Goal: Task Accomplishment & Management: Complete application form

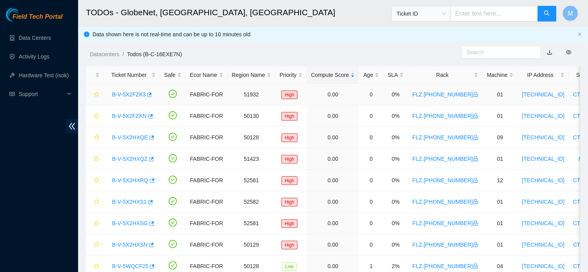
click at [127, 97] on link "B-V-5X2FZK3" at bounding box center [129, 94] width 34 height 6
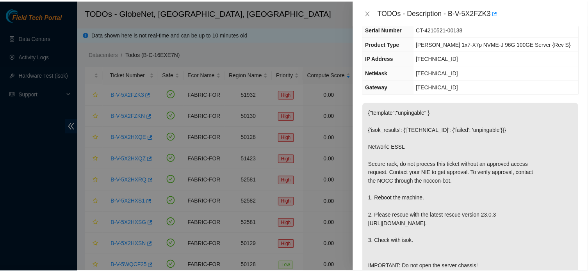
scroll to position [66, 0]
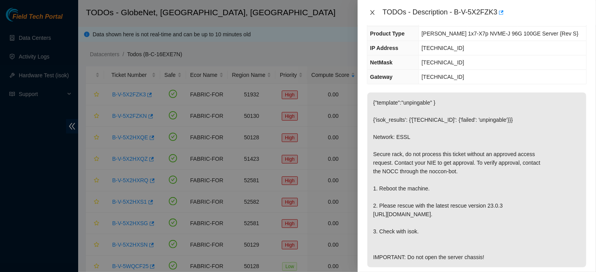
click at [370, 14] on icon "close" at bounding box center [372, 12] width 6 height 6
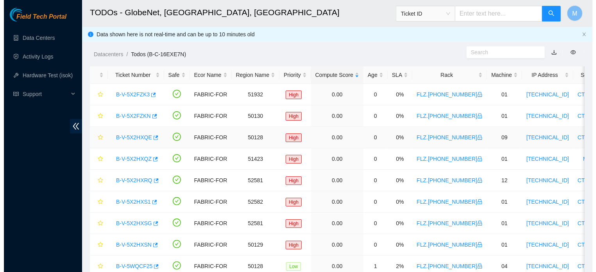
scroll to position [92, 0]
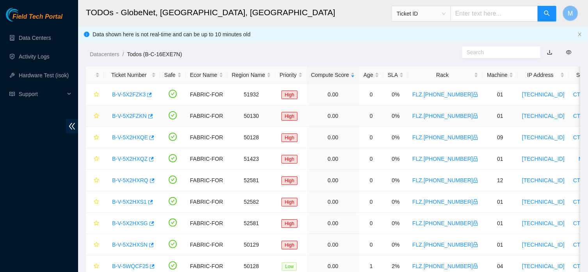
click at [128, 119] on link "B-V-5X2FZKN" at bounding box center [129, 116] width 35 height 6
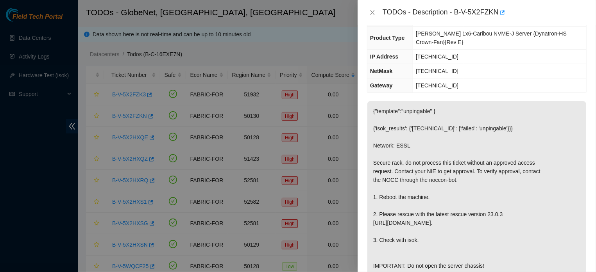
scroll to position [4, 0]
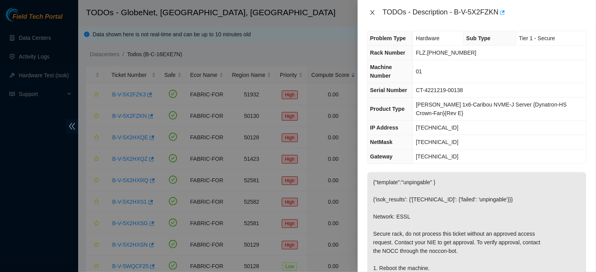
click at [369, 10] on icon "close" at bounding box center [372, 12] width 6 height 6
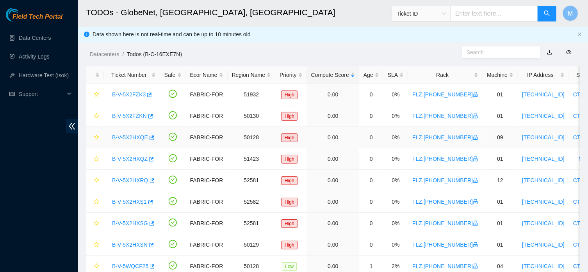
click at [135, 136] on link "B-V-5X2HXQE" at bounding box center [130, 137] width 36 height 6
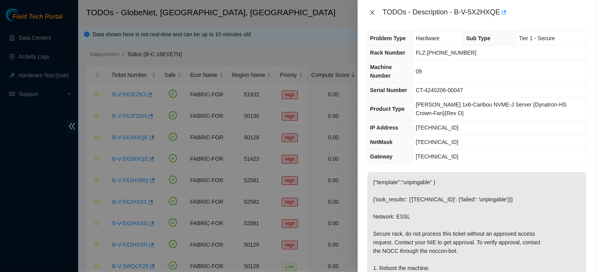
click at [370, 11] on icon "close" at bounding box center [372, 12] width 4 height 5
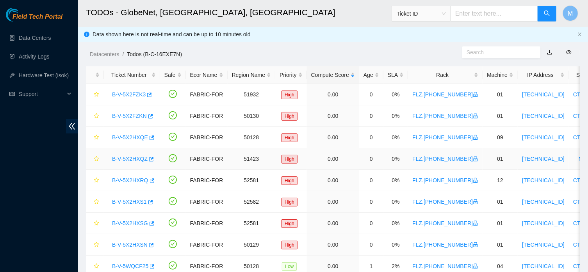
click at [130, 160] on link "B-V-5X2HXQZ" at bounding box center [130, 159] width 36 height 6
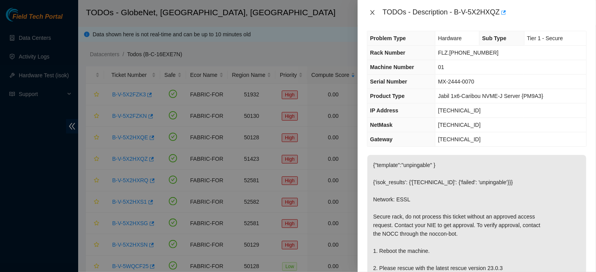
click at [370, 12] on icon "close" at bounding box center [372, 12] width 6 height 6
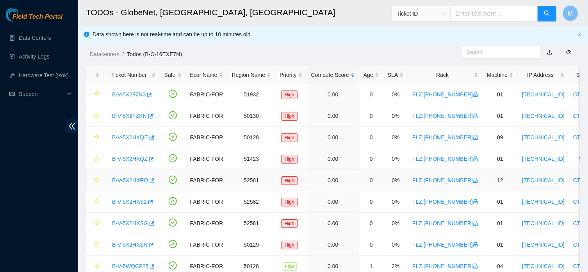
click at [131, 182] on link "B-V-5X2HXRQ" at bounding box center [130, 180] width 36 height 6
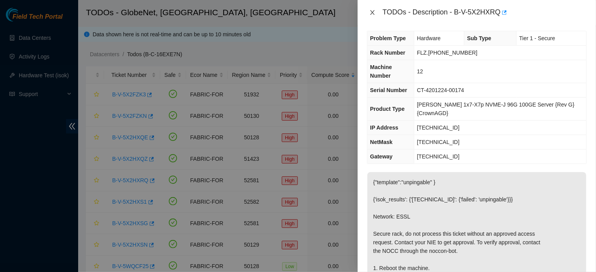
click at [372, 14] on icon "close" at bounding box center [372, 12] width 6 height 6
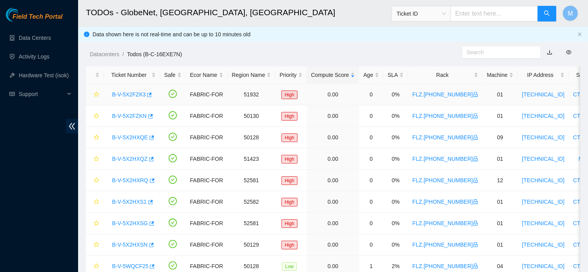
click at [138, 93] on link "B-V-5X2FZK3" at bounding box center [129, 94] width 34 height 6
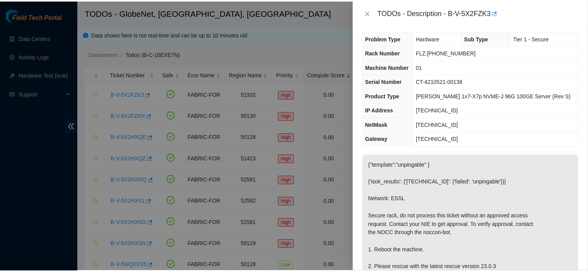
scroll to position [93, 0]
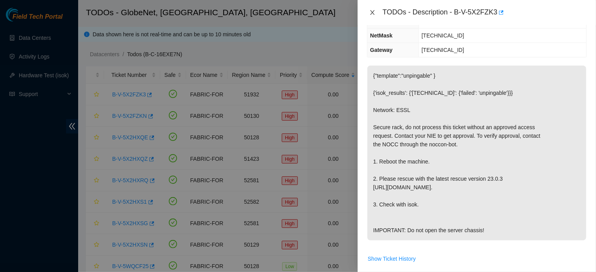
click at [371, 14] on icon "close" at bounding box center [372, 12] width 6 height 6
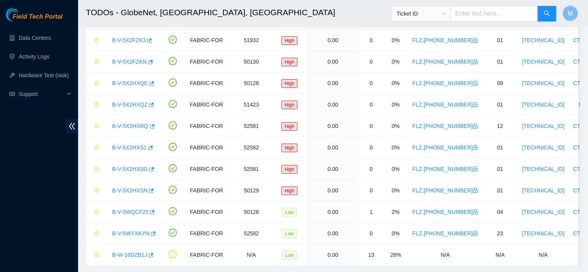
scroll to position [80, 0]
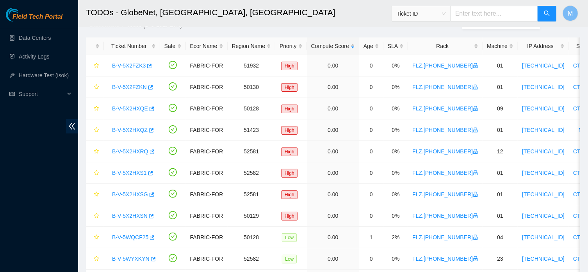
scroll to position [80, 0]
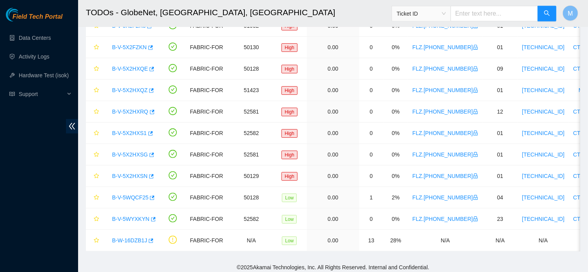
scroll to position [80, 0]
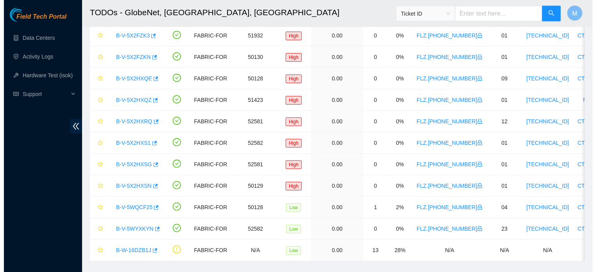
scroll to position [80, 0]
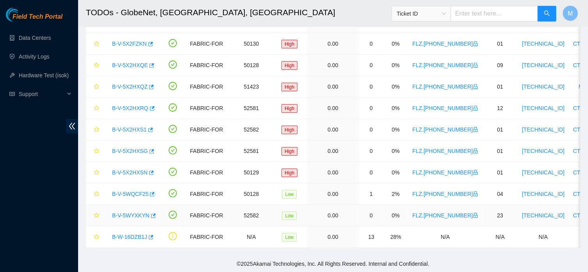
click at [138, 213] on link "B-V-5WYXKYN" at bounding box center [131, 216] width 38 height 6
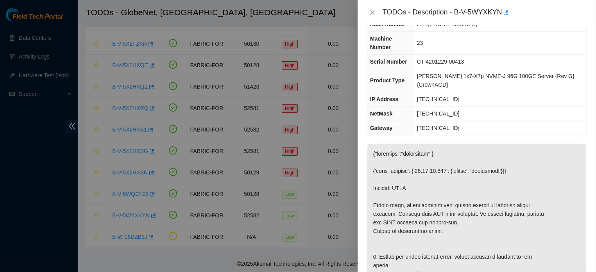
scroll to position [0, 0]
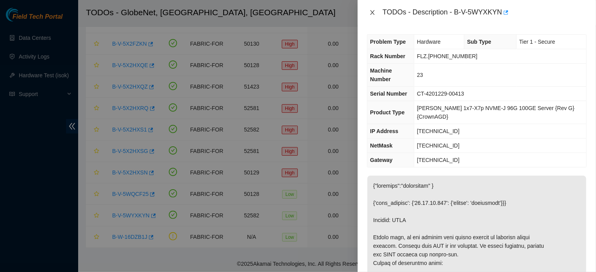
click at [370, 14] on icon "close" at bounding box center [372, 12] width 6 height 6
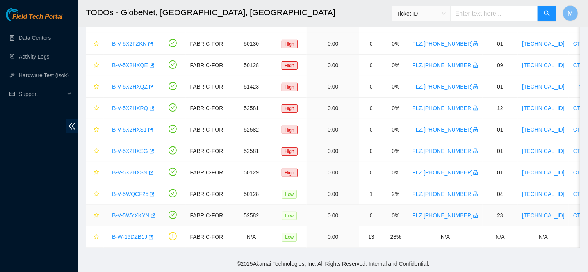
click at [133, 213] on link "B-V-5WYXKYN" at bounding box center [131, 216] width 38 height 6
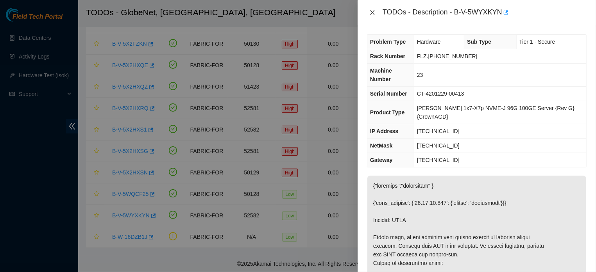
click at [373, 13] on icon "close" at bounding box center [372, 12] width 6 height 6
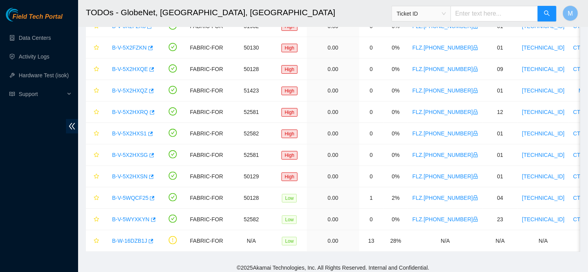
scroll to position [75, 0]
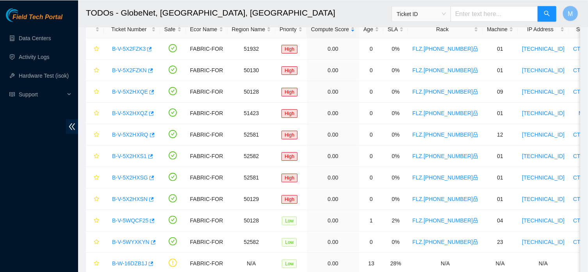
scroll to position [80, 0]
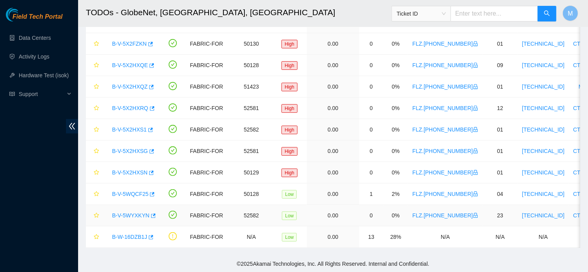
click at [138, 213] on link "B-V-5WYXKYN" at bounding box center [131, 216] width 38 height 6
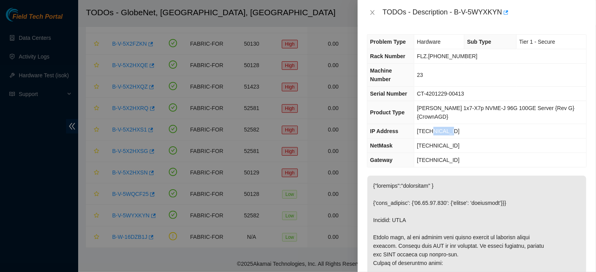
drag, startPoint x: 456, startPoint y: 132, endPoint x: 434, endPoint y: 134, distance: 21.7
click at [434, 134] on td "[TECHNICAL_ID]" at bounding box center [500, 131] width 172 height 14
click at [430, 134] on span "[TECHNICAL_ID]" at bounding box center [438, 131] width 43 height 6
drag, startPoint x: 422, startPoint y: 132, endPoint x: 456, endPoint y: 132, distance: 34.0
click at [456, 132] on td "[TECHNICAL_ID]" at bounding box center [500, 131] width 172 height 14
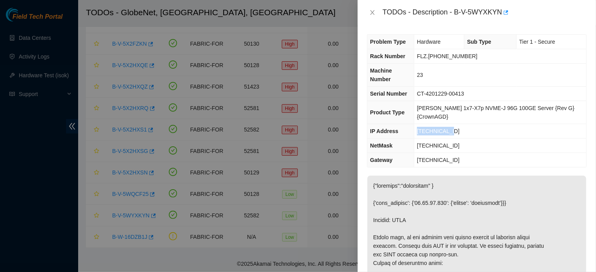
copy span "[TECHNICAL_ID]"
click at [369, 12] on icon "close" at bounding box center [372, 12] width 6 height 6
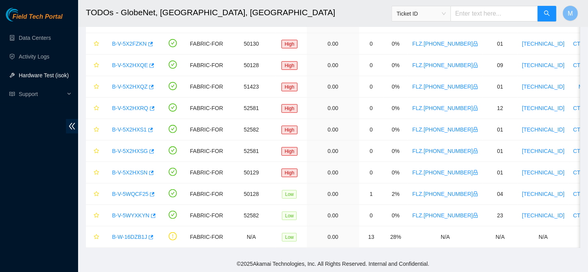
click at [36, 72] on link "Hardware Test (isok)" at bounding box center [44, 75] width 50 height 6
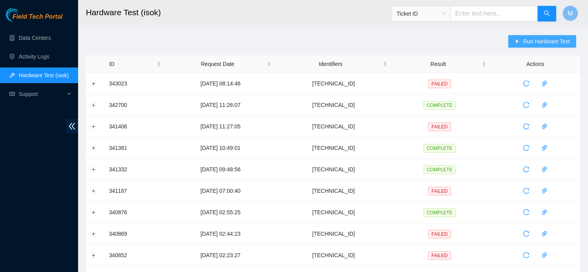
click at [537, 42] on span "Run Hardware Test" at bounding box center [547, 41] width 47 height 9
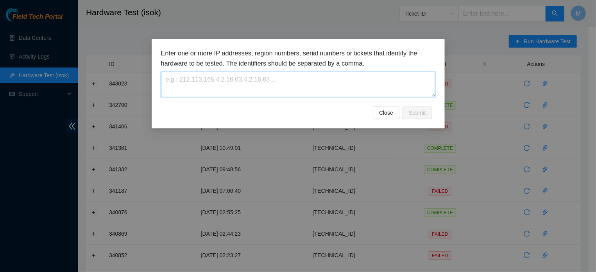
click at [334, 79] on textarea at bounding box center [298, 84] width 274 height 25
paste textarea "[TECHNICAL_ID]"
type textarea "[TECHNICAL_ID]"
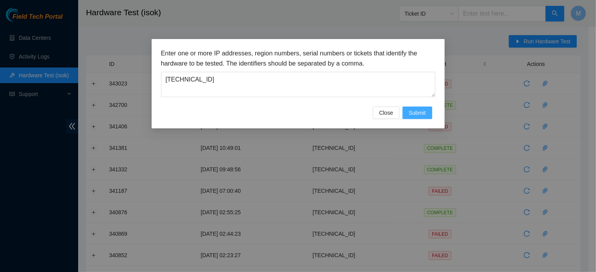
click at [410, 115] on button "Submit" at bounding box center [417, 113] width 30 height 13
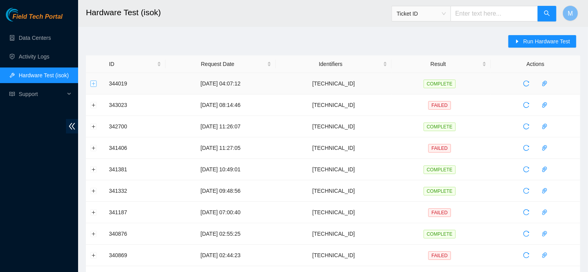
click at [92, 83] on button "Expand row" at bounding box center [94, 83] width 6 height 6
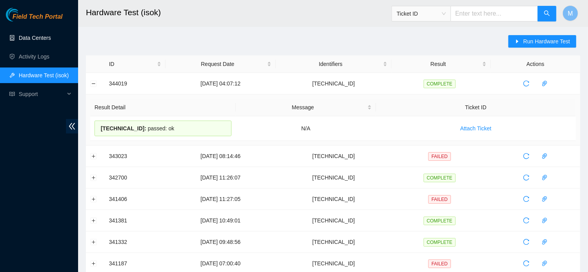
click at [39, 39] on link "Data Centers" at bounding box center [35, 38] width 32 height 6
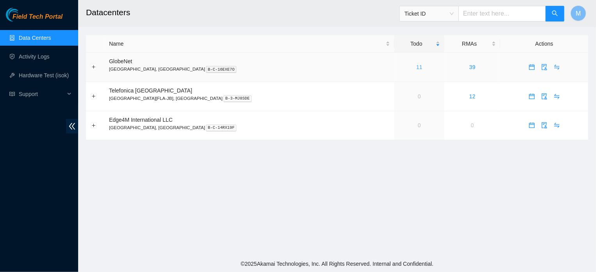
click at [416, 67] on link "11" at bounding box center [419, 67] width 6 height 6
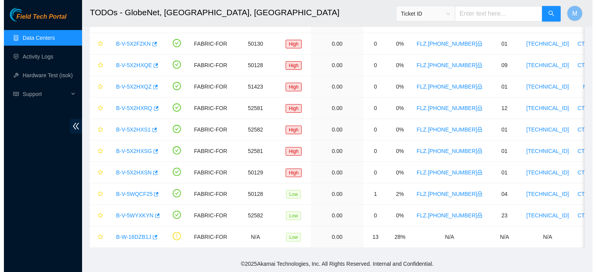
scroll to position [80, 0]
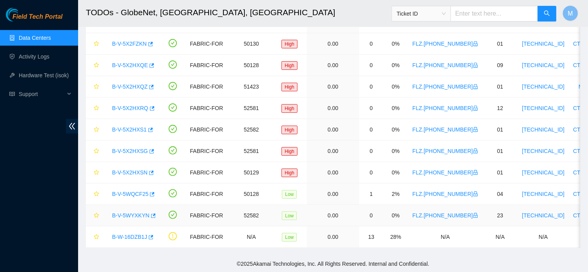
click at [136, 213] on link "B-V-5WYXKYN" at bounding box center [131, 216] width 38 height 6
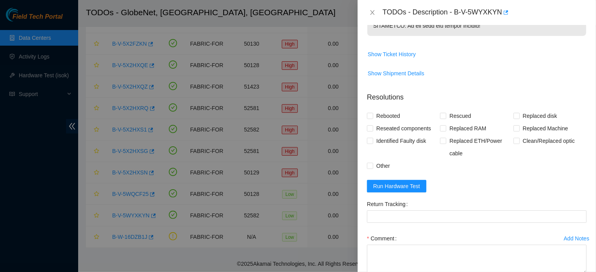
scroll to position [478, 0]
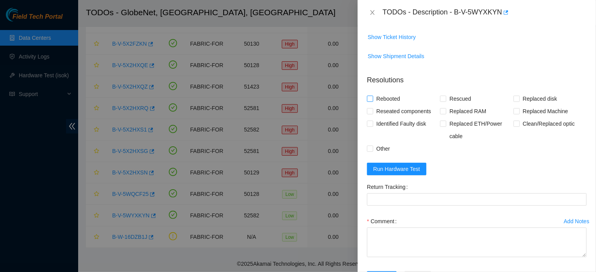
click at [368, 101] on input "Rebooted" at bounding box center [369, 98] width 5 height 5
checkbox input "true"
click at [440, 101] on input "Rescued" at bounding box center [442, 98] width 5 height 5
checkbox input "true"
click at [368, 101] on input "Rebooted" at bounding box center [369, 98] width 5 height 5
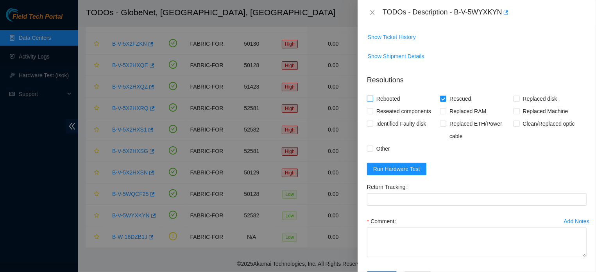
checkbox input "false"
click at [371, 151] on input "Other" at bounding box center [369, 148] width 5 height 5
checkbox input "true"
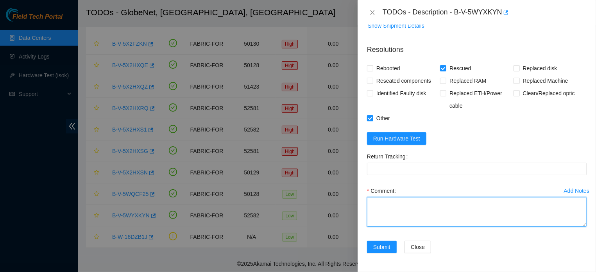
click at [470, 204] on textarea "Comment" at bounding box center [477, 212] width 220 height 30
paste textarea "The server was frozen (black screen), all cables were perfectly connected, the …"
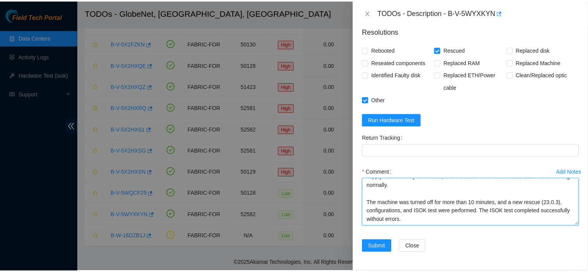
scroll to position [3, 0]
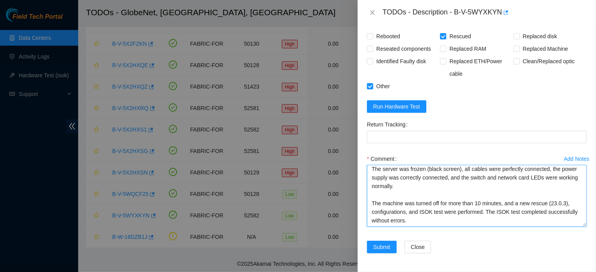
drag, startPoint x: 574, startPoint y: 225, endPoint x: 576, endPoint y: 250, distance: 24.7
click at [576, 227] on textarea "The server was frozen (black screen), all cables were perfectly connected, the …" at bounding box center [477, 196] width 220 height 62
type textarea "The server was frozen (black screen), all cables were perfectly connected, the …"
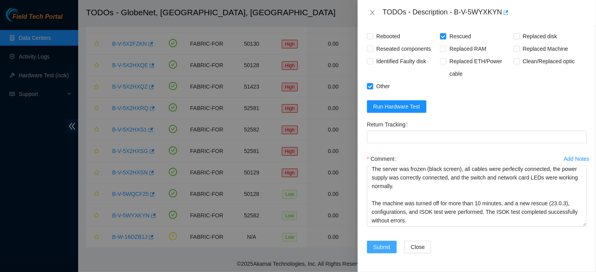
click at [385, 252] on span "Submit" at bounding box center [381, 247] width 17 height 9
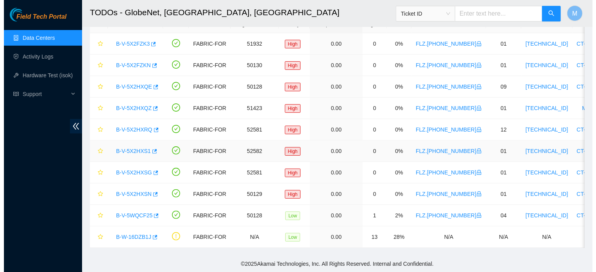
scroll to position [229, 0]
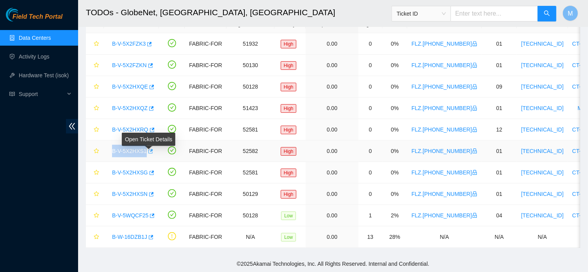
drag, startPoint x: 111, startPoint y: 143, endPoint x: 151, endPoint y: 148, distance: 40.6
copy link "B-V-5X2HXS1"
click at [133, 148] on link "B-V-5X2HXS1" at bounding box center [129, 151] width 35 height 6
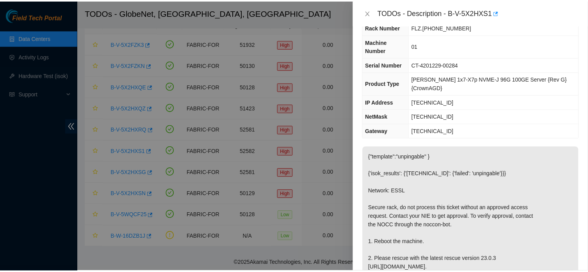
scroll to position [27, 0]
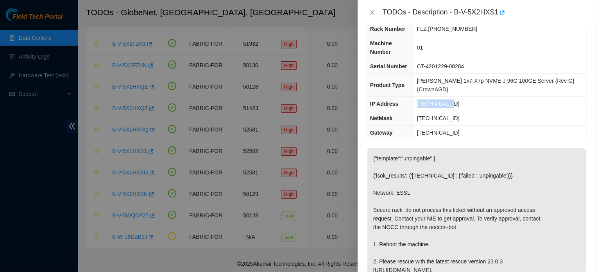
drag, startPoint x: 454, startPoint y: 104, endPoint x: 421, endPoint y: 107, distance: 33.0
click at [421, 107] on td "23.12.41.100" at bounding box center [500, 104] width 172 height 14
copy span "23.12.41.100"
click at [370, 11] on icon "close" at bounding box center [372, 12] width 6 height 6
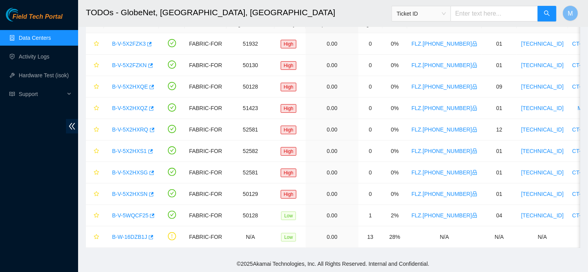
scroll to position [36, 0]
click at [34, 72] on link "Hardware Test (isok)" at bounding box center [44, 75] width 50 height 6
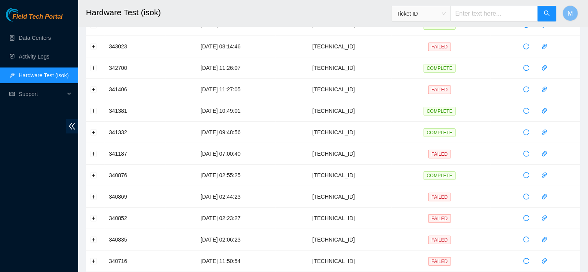
scroll to position [5, 0]
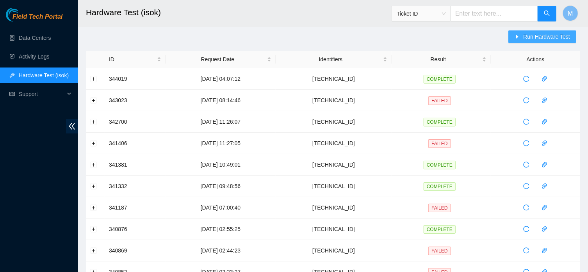
click at [547, 35] on span "Run Hardware Test" at bounding box center [547, 36] width 47 height 9
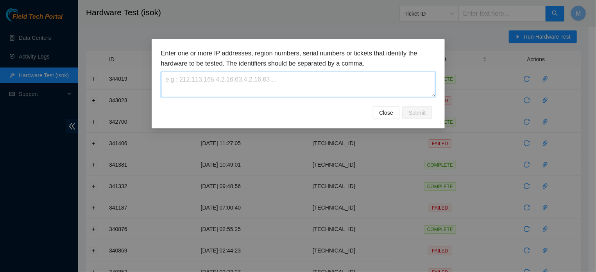
click at [329, 79] on textarea at bounding box center [298, 84] width 274 height 25
paste textarea "23.12.41.100"
type textarea "23.12.41.100"
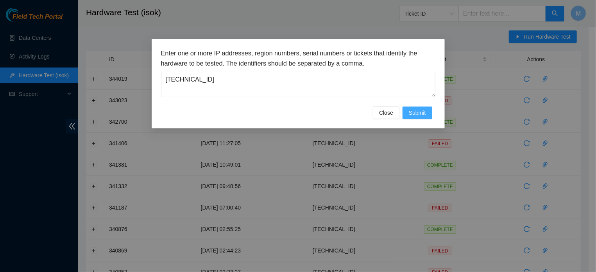
click at [409, 116] on button "Submit" at bounding box center [417, 113] width 30 height 13
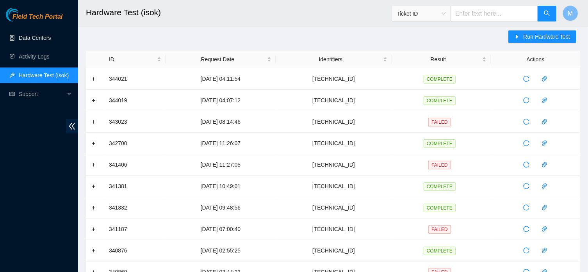
click at [41, 37] on link "Data Centers" at bounding box center [35, 38] width 32 height 6
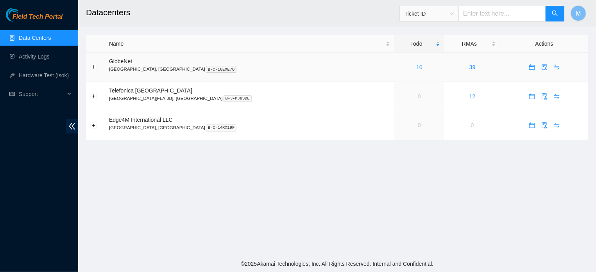
click at [416, 68] on link "10" at bounding box center [419, 67] width 6 height 6
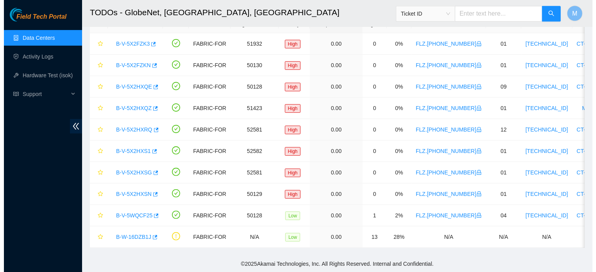
scroll to position [59, 0]
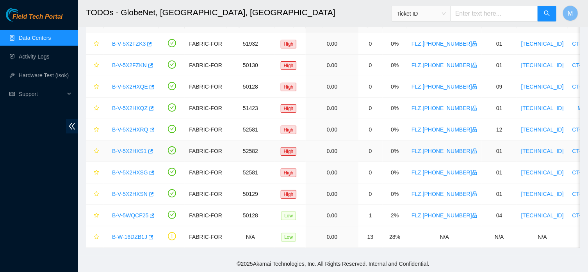
click at [132, 148] on link "B-V-5X2HXS1" at bounding box center [129, 151] width 35 height 6
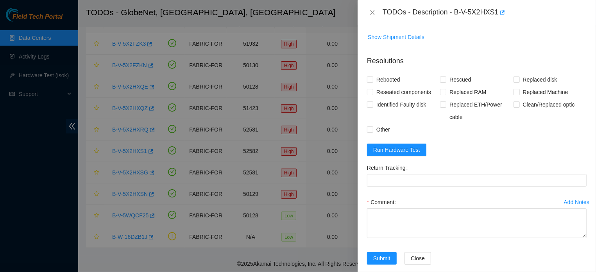
scroll to position [356, 0]
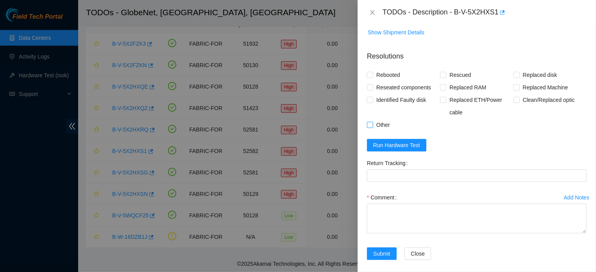
click at [372, 127] on input "Other" at bounding box center [369, 124] width 5 height 5
checkbox input "true"
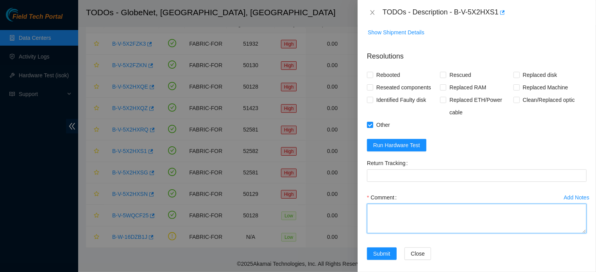
click at [391, 234] on textarea "Comment" at bounding box center [477, 219] width 220 height 30
paste textarea "THIS MACHINE WAS TURNED OFF FOR A PERIOD DUE TO A TECHNICAL PROBLEM IN THE DATA…"
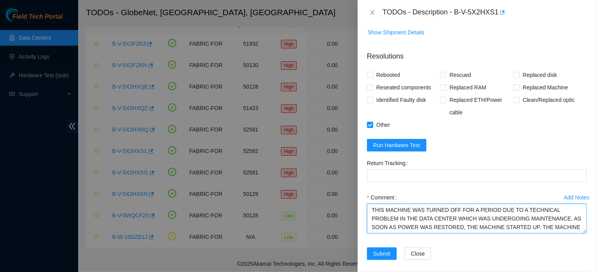
type textarea "THIS MACHINE WAS TURNED OFF FOR A PERIOD DUE TO A TECHNICAL PROBLEM IN THE DATA…"
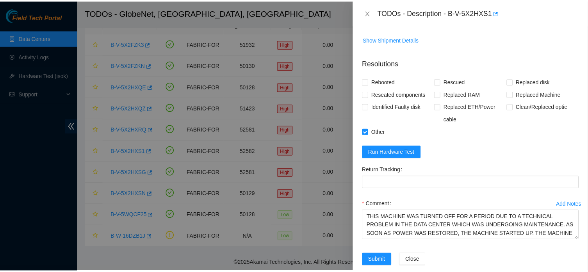
scroll to position [388, 0]
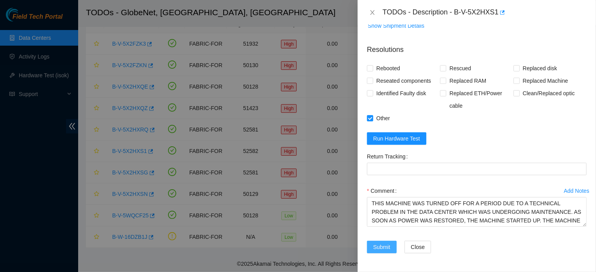
click at [386, 249] on span "Submit" at bounding box center [381, 247] width 17 height 9
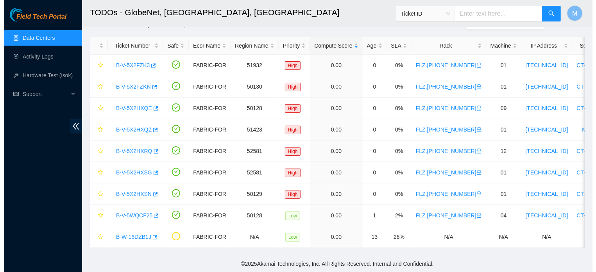
scroll to position [229, 0]
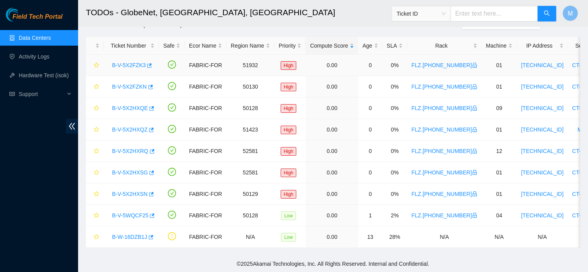
click at [120, 62] on link "B-V-5X2FZK3" at bounding box center [129, 65] width 34 height 6
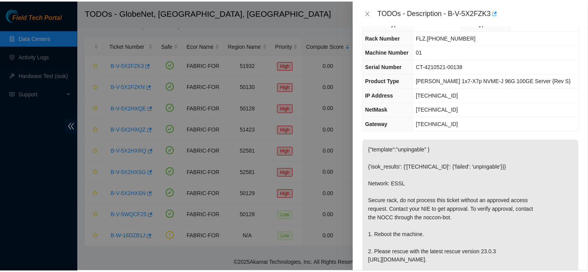
scroll to position [13, 0]
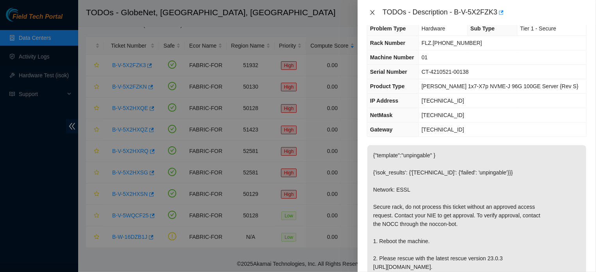
click at [372, 12] on icon "close" at bounding box center [372, 12] width 6 height 6
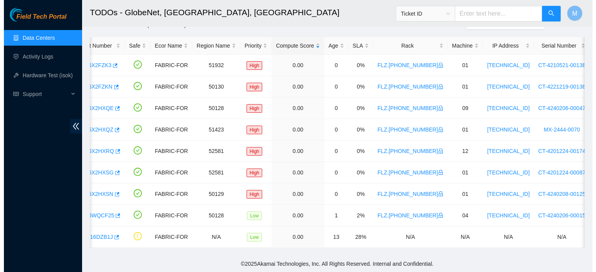
scroll to position [0, 0]
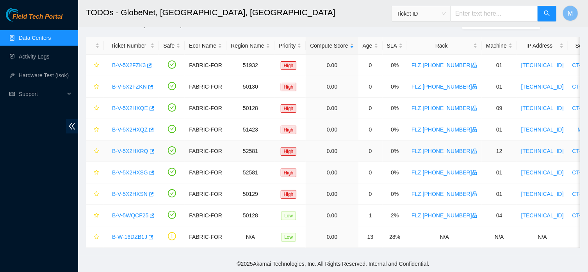
click at [139, 148] on link "B-V-5X2HXRQ" at bounding box center [130, 151] width 36 height 6
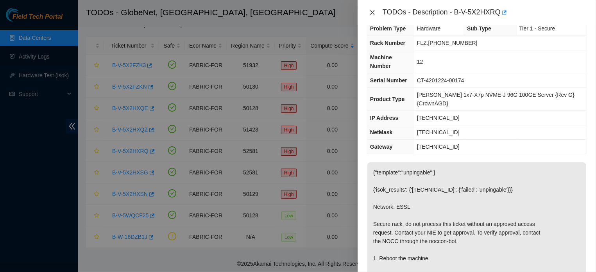
click at [370, 11] on icon "close" at bounding box center [372, 12] width 4 height 5
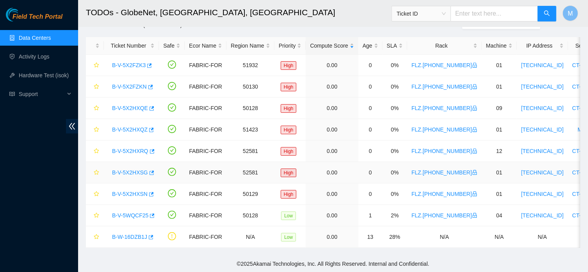
click at [126, 170] on link "B-V-5X2HXSG" at bounding box center [130, 173] width 36 height 6
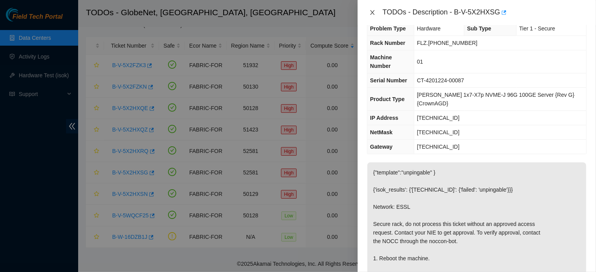
click at [371, 13] on icon "close" at bounding box center [372, 12] width 4 height 5
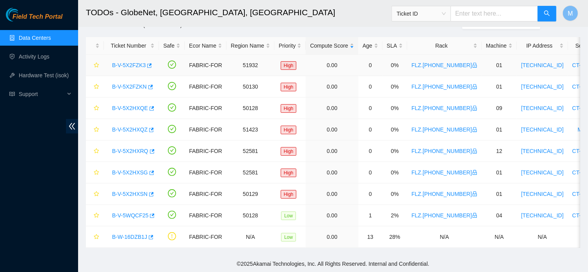
click at [127, 62] on link "B-V-5X2FZK3" at bounding box center [129, 65] width 34 height 6
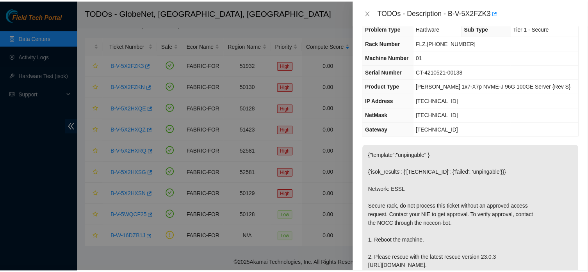
scroll to position [13, 0]
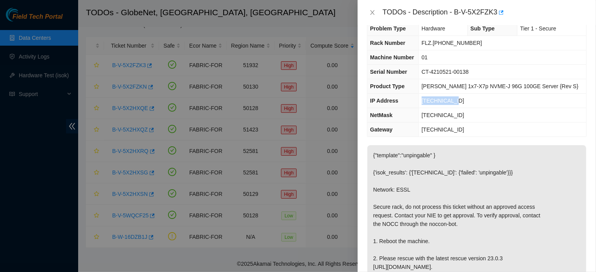
drag, startPoint x: 465, startPoint y: 100, endPoint x: 429, endPoint y: 104, distance: 36.1
click at [429, 104] on td "23.12.41.196" at bounding box center [502, 101] width 168 height 14
copy span "23.12.41.196"
click at [370, 14] on icon "close" at bounding box center [372, 12] width 6 height 6
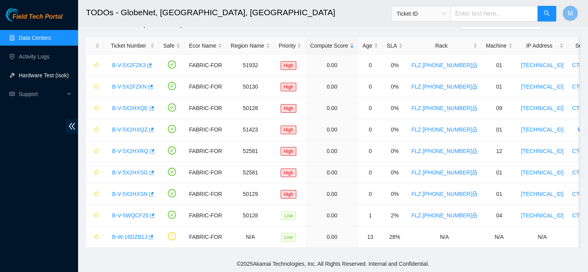
click at [38, 75] on link "Hardware Test (isok)" at bounding box center [44, 75] width 50 height 6
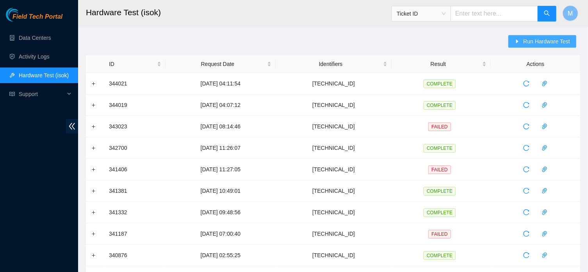
click at [544, 44] on span "Run Hardware Test" at bounding box center [547, 41] width 47 height 9
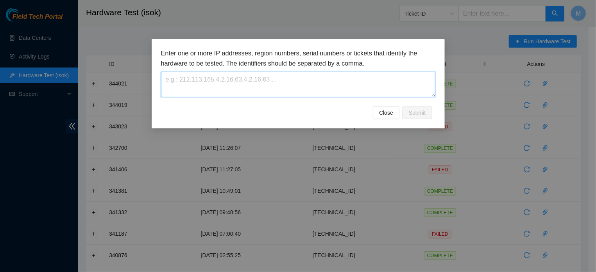
click at [266, 86] on textarea at bounding box center [298, 84] width 274 height 25
paste textarea "23.12.41.196"
type textarea "23.12.41.196"
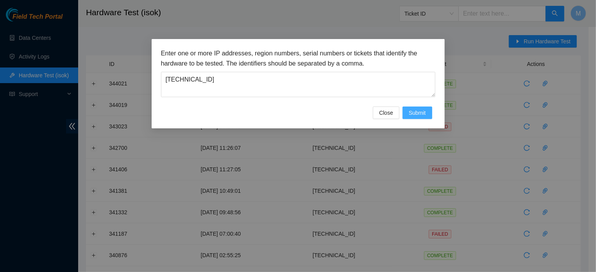
click at [416, 117] on span "Submit" at bounding box center [417, 113] width 17 height 9
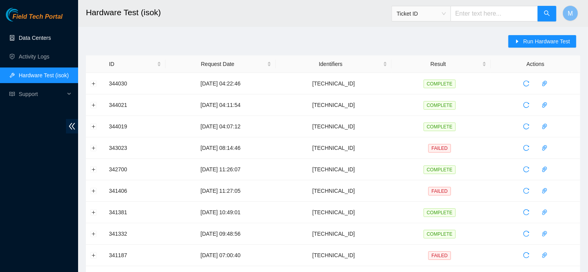
click at [43, 35] on link "Data Centers" at bounding box center [35, 38] width 32 height 6
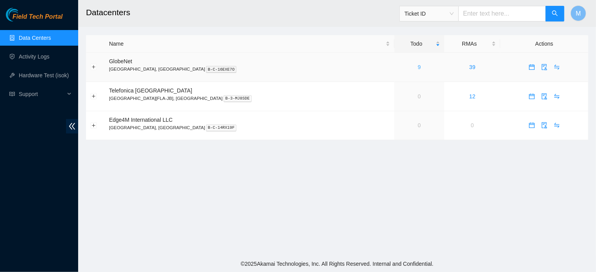
click at [418, 68] on link "9" at bounding box center [419, 67] width 3 height 6
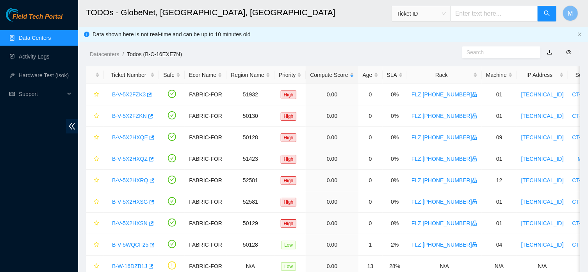
click at [19, 38] on link "Data Centers" at bounding box center [35, 38] width 32 height 6
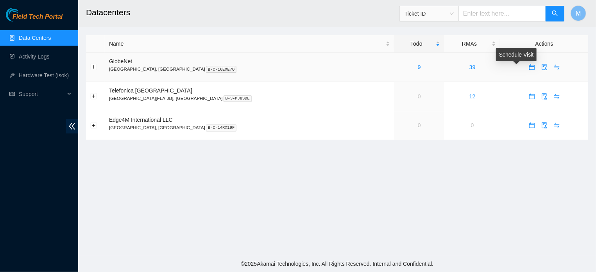
click at [529, 69] on icon "calendar" at bounding box center [532, 67] width 6 height 6
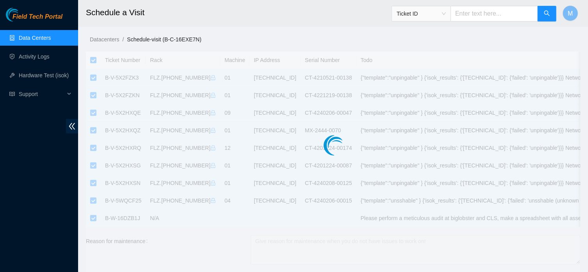
checkbox input "true"
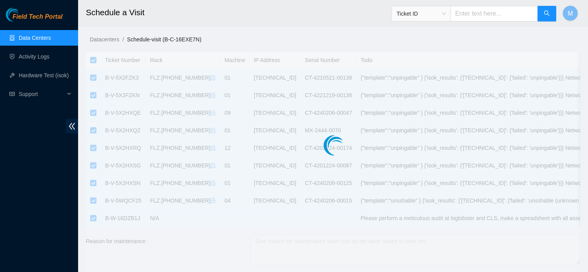
checkbox input "true"
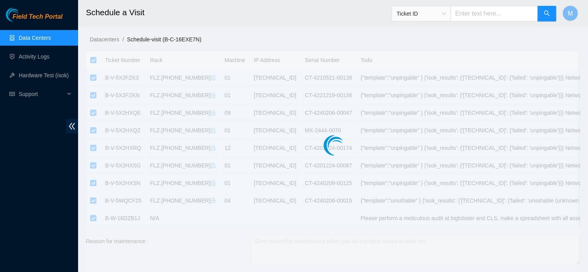
type input "2025-09-30 16:58"
type input "2025-10-01 16:57"
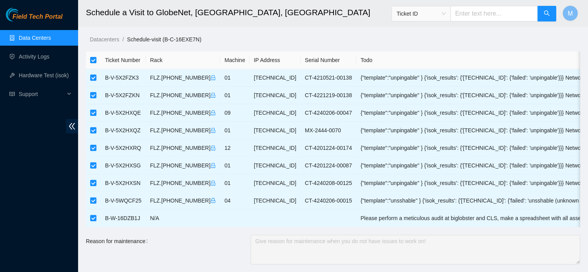
click at [94, 59] on input "checkbox" at bounding box center [93, 60] width 6 height 6
checkbox input "false"
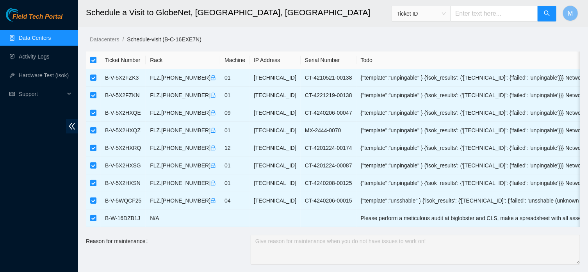
checkbox input "false"
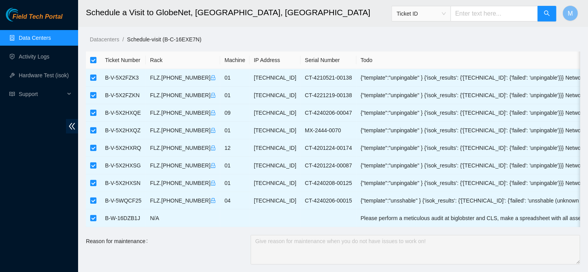
checkbox input "false"
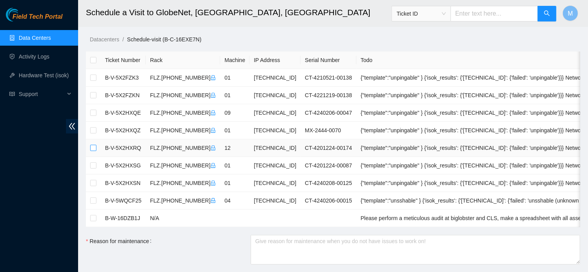
click at [95, 148] on input "checkbox" at bounding box center [93, 148] width 6 height 6
checkbox input "true"
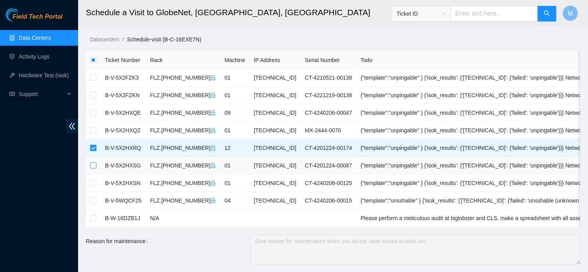
click at [92, 166] on input "checkbox" at bounding box center [93, 166] width 6 height 6
checkbox input "true"
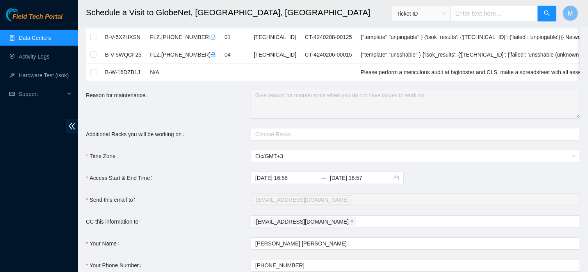
scroll to position [170, 0]
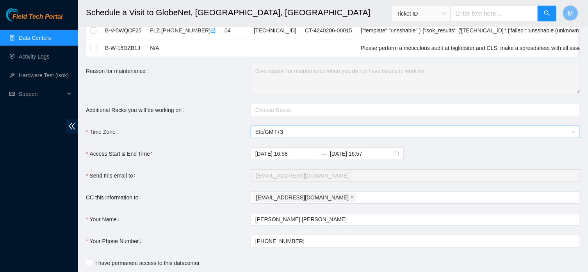
click at [294, 138] on span "Etc/GMT+3" at bounding box center [416, 132] width 320 height 12
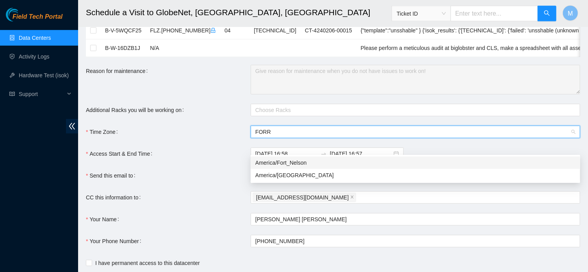
scroll to position [0, 0]
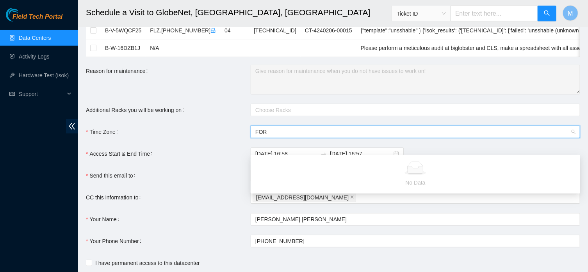
type input "FO"
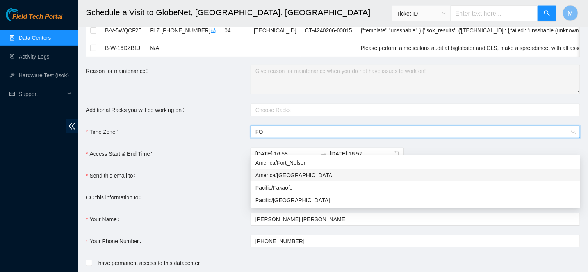
click at [288, 174] on div "America/Fortaleza" at bounding box center [416, 175] width 320 height 9
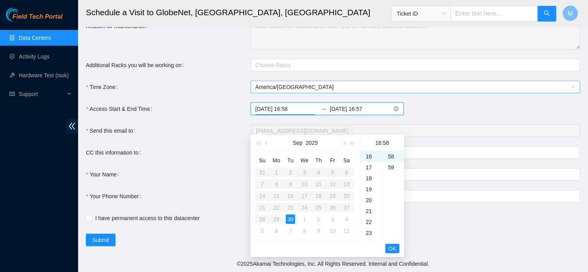
scroll to position [634, 0]
drag, startPoint x: 291, startPoint y: 109, endPoint x: 287, endPoint y: 109, distance: 3.9
click at [287, 109] on input "2025-09-30 16:58" at bounding box center [287, 109] width 62 height 9
type input "2025-09-30 17:00"
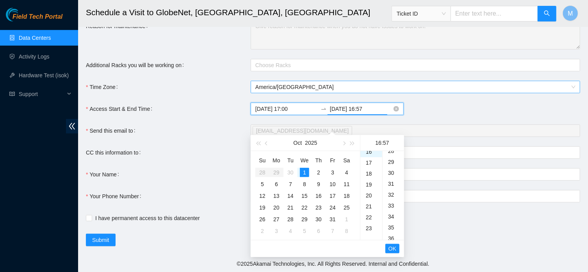
scroll to position [624, 0]
drag, startPoint x: 347, startPoint y: 109, endPoint x: 341, endPoint y: 109, distance: 6.7
click at [341, 109] on input "2025-10-01 16:57" at bounding box center [361, 109] width 62 height 9
drag, startPoint x: 371, startPoint y: 109, endPoint x: 359, endPoint y: 108, distance: 11.4
click at [359, 108] on input "2025-09-30 16:57" at bounding box center [361, 109] width 62 height 9
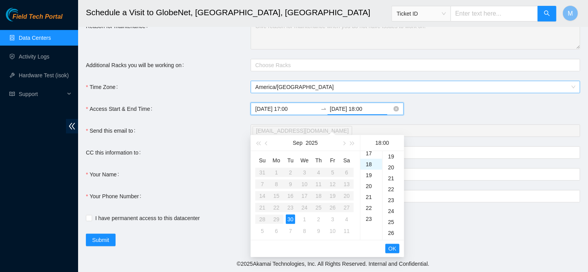
scroll to position [0, 0]
click at [393, 245] on span "OK" at bounding box center [393, 249] width 8 height 9
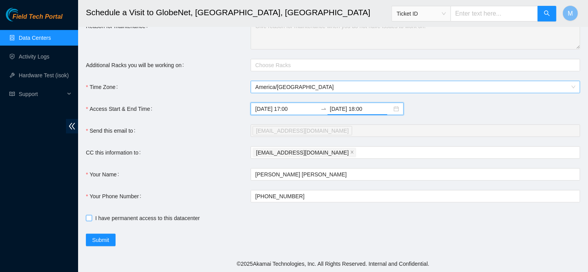
type input "2025-09-30 18:00"
click at [91, 218] on input "I have permanent access to this datacenter" at bounding box center [88, 217] width 5 height 5
checkbox input "true"
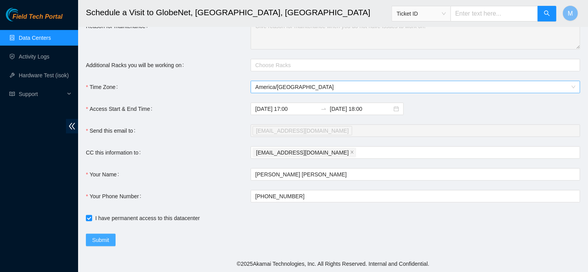
click at [100, 239] on span "Submit" at bounding box center [100, 240] width 17 height 9
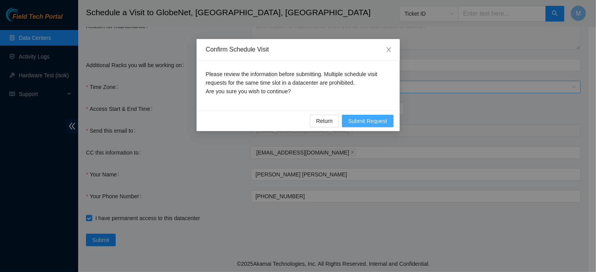
click at [356, 122] on span "Submit Request" at bounding box center [367, 121] width 39 height 9
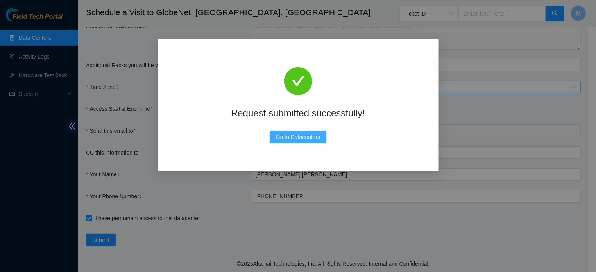
click at [315, 138] on span "Go to Datacenters" at bounding box center [298, 137] width 45 height 9
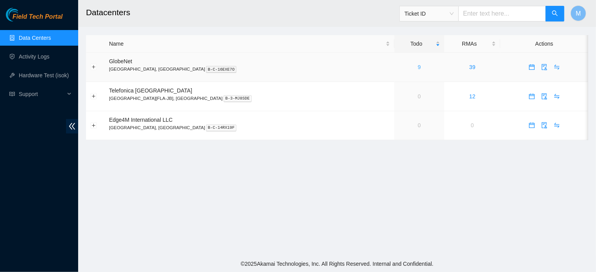
click at [418, 68] on link "9" at bounding box center [419, 67] width 3 height 6
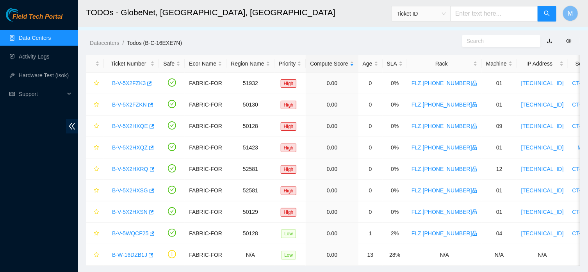
scroll to position [37, 0]
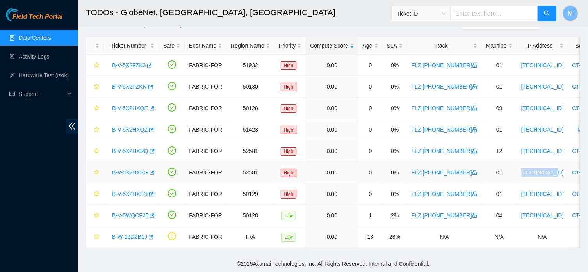
drag, startPoint x: 545, startPoint y: 165, endPoint x: 510, endPoint y: 169, distance: 35.3
click at [517, 169] on td "[TECHNICAL_ID]" at bounding box center [542, 172] width 51 height 21
copy link "[TECHNICAL_ID]"
click at [66, 75] on link "Hardware Test (isok)" at bounding box center [44, 75] width 50 height 6
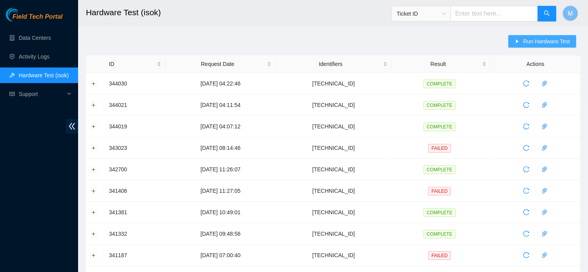
click at [521, 39] on button "Run Hardware Test" at bounding box center [543, 41] width 68 height 13
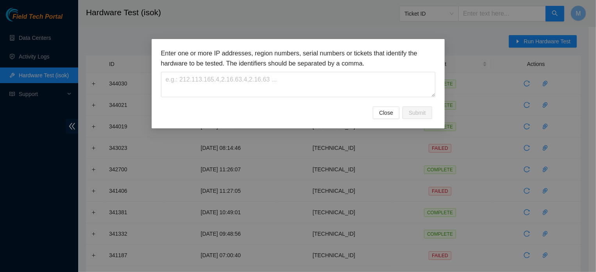
click at [333, 61] on h3 "Enter one or more IP addresses, region numbers, serial numbers or tickets that …" at bounding box center [298, 58] width 274 height 20
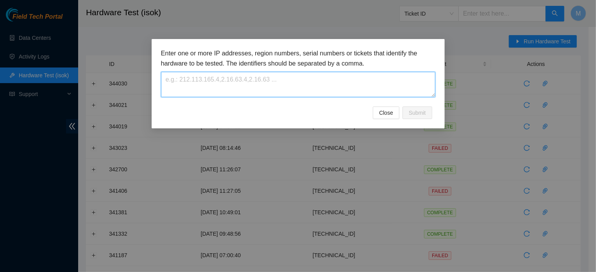
click at [292, 94] on textarea at bounding box center [298, 84] width 274 height 25
paste textarea "[TECHNICAL_ID]"
type textarea "[TECHNICAL_ID]"
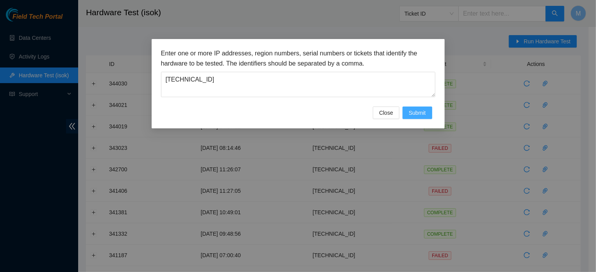
click at [415, 117] on span "Submit" at bounding box center [417, 113] width 17 height 9
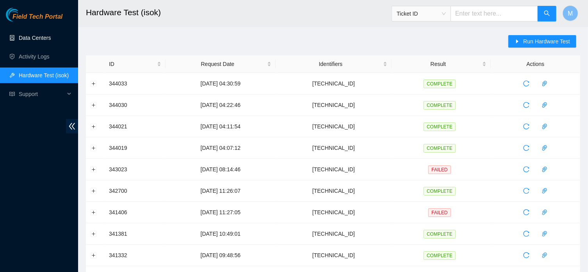
click at [46, 39] on link "Data Centers" at bounding box center [35, 38] width 32 height 6
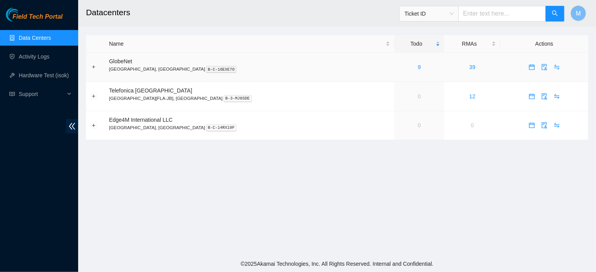
click at [399, 68] on div "9" at bounding box center [419, 67] width 41 height 9
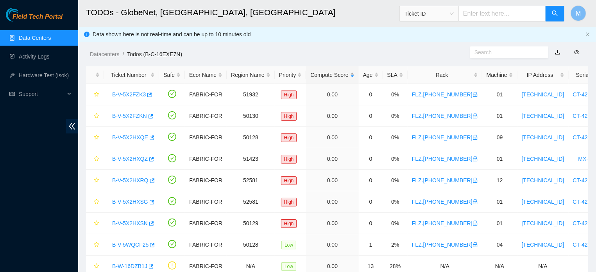
click at [354, 71] on div "Compute Score" at bounding box center [332, 75] width 44 height 9
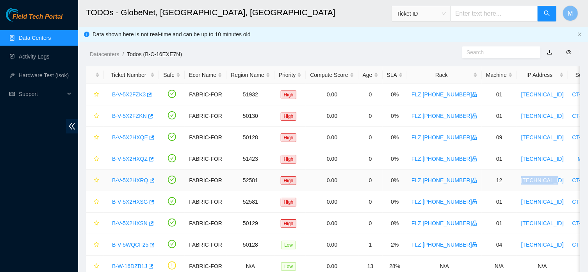
drag, startPoint x: 545, startPoint y: 181, endPoint x: 512, endPoint y: 185, distance: 33.4
click at [517, 185] on td "[TECHNICAL_ID]" at bounding box center [542, 180] width 51 height 21
copy link "[TECHNICAL_ID]"
click at [38, 73] on link "Hardware Test (isok)" at bounding box center [44, 75] width 50 height 6
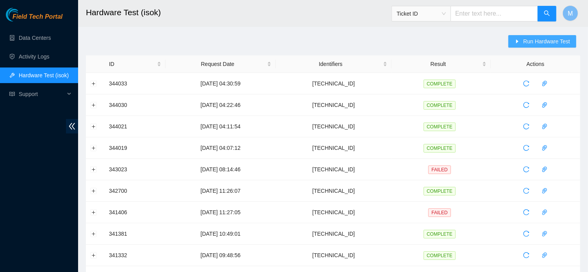
click at [519, 45] on button "Run Hardware Test" at bounding box center [543, 41] width 68 height 13
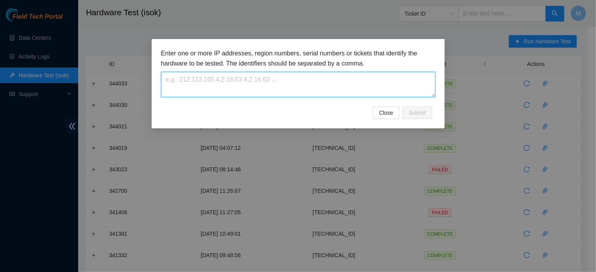
click at [327, 81] on textarea at bounding box center [298, 84] width 274 height 25
paste textarea "[TECHNICAL_ID]"
type textarea "[TECHNICAL_ID]"
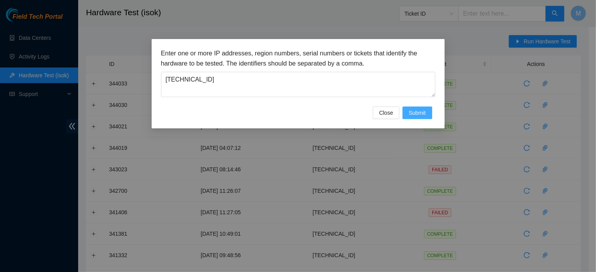
click at [422, 117] on span "Submit" at bounding box center [417, 113] width 17 height 9
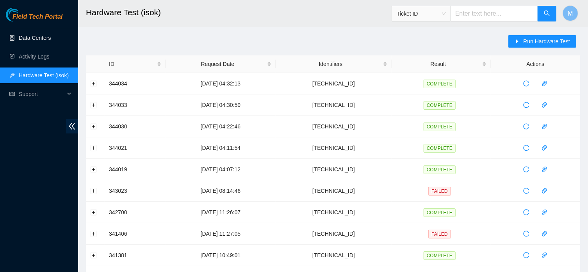
click at [51, 36] on link "Data Centers" at bounding box center [35, 38] width 32 height 6
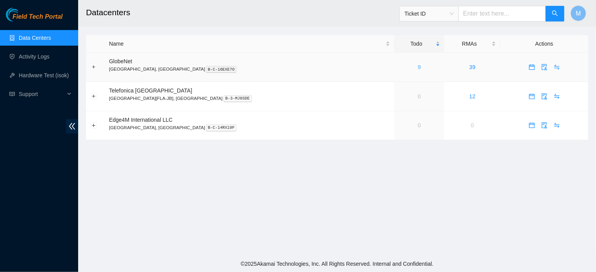
click at [418, 68] on link "9" at bounding box center [419, 67] width 3 height 6
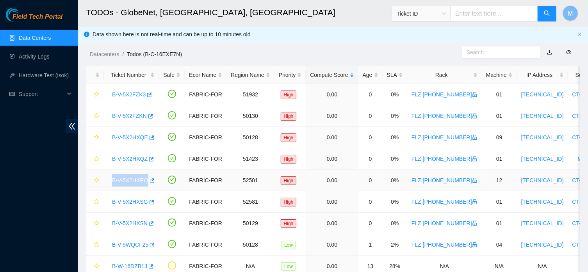
drag, startPoint x: 111, startPoint y: 182, endPoint x: 147, endPoint y: 188, distance: 36.6
click at [147, 188] on td "B-V-5X2HXRQ" at bounding box center [131, 180] width 55 height 21
copy link "B-V-5X2HXRQ"
drag, startPoint x: 111, startPoint y: 202, endPoint x: 146, endPoint y: 206, distance: 35.7
copy link "B-V-5X2HXSG"
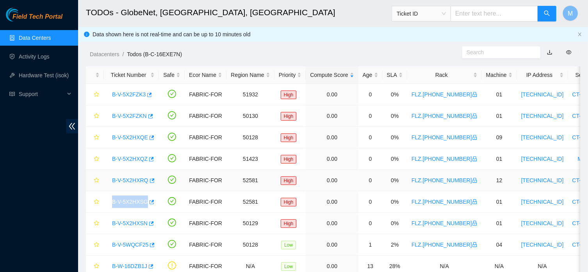
click at [135, 177] on link "B-V-5X2HXRQ" at bounding box center [130, 180] width 36 height 6
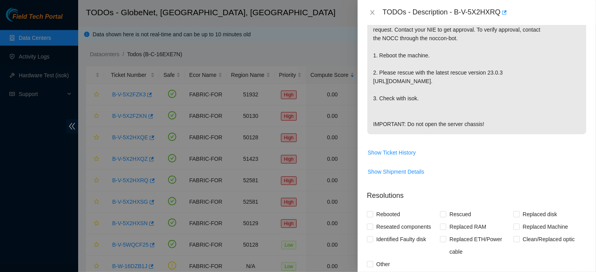
scroll to position [329, 0]
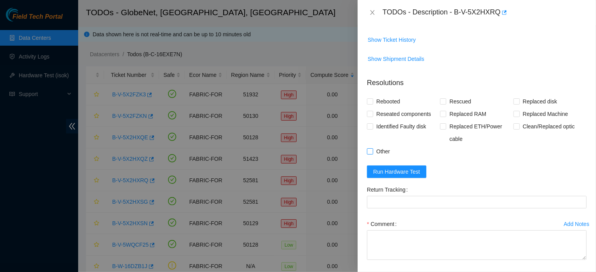
click at [370, 154] on input "Other" at bounding box center [369, 150] width 5 height 5
checkbox input "true"
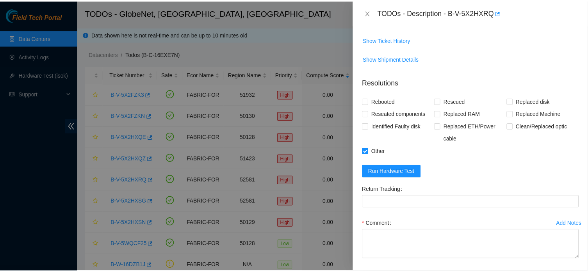
scroll to position [388, 0]
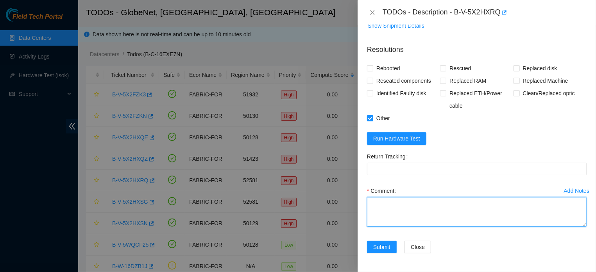
click at [497, 212] on textarea "Comment" at bounding box center [477, 212] width 220 height 30
paste textarea "ESSA MAQUINA FICOU DESLIGADA POR UM PERÍODO, DEVIDO A UMA MANUTENÇÃO NO DATA CE…"
type textarea "ESSA MAQUINA FICOU DESLIGADA POR UM PERÍODO, DEVIDO A UMA MANUTENÇÃO NO DATA CE…"
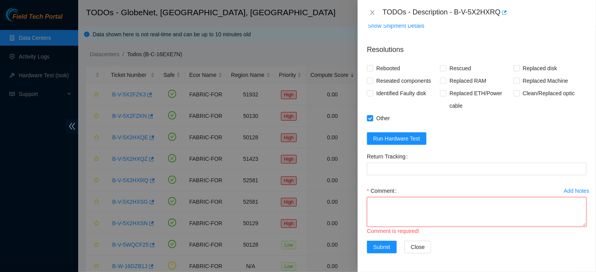
click at [403, 203] on textarea "Comment" at bounding box center [477, 212] width 220 height 30
paste textarea "THIS MACHINE WAS OFF FOR A PERIOD DUE TO MAINTENANCE IN THE DATA CENTER. AS SOO…"
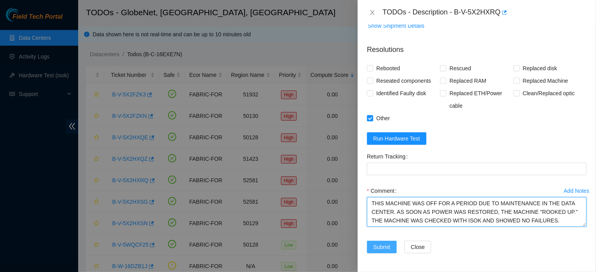
type textarea "THIS MACHINE WAS OFF FOR A PERIOD DUE TO MAINTENANCE IN THE DATA CENTER. AS SOO…"
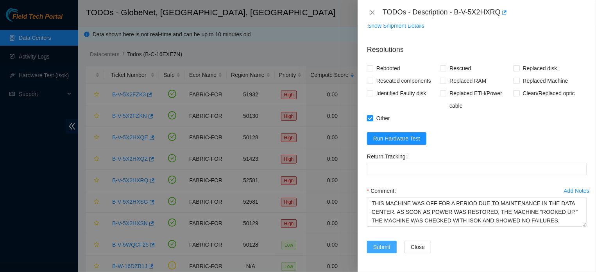
click at [378, 250] on span "Submit" at bounding box center [381, 247] width 17 height 9
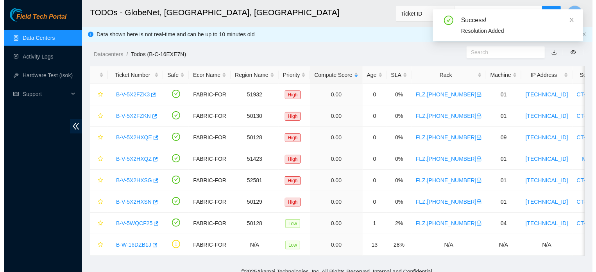
scroll to position [194, 0]
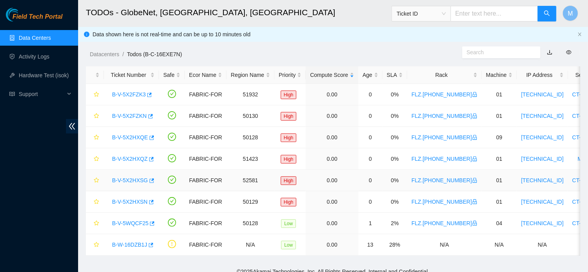
click at [134, 182] on link "B-V-5X2HXSG" at bounding box center [130, 180] width 36 height 6
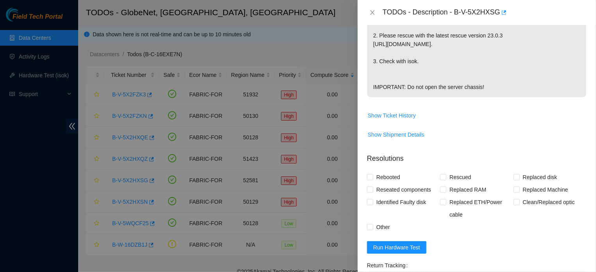
scroll to position [365, 0]
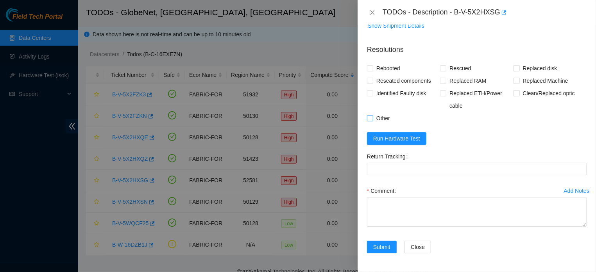
click at [369, 121] on input "Other" at bounding box center [369, 117] width 5 height 5
checkbox input "true"
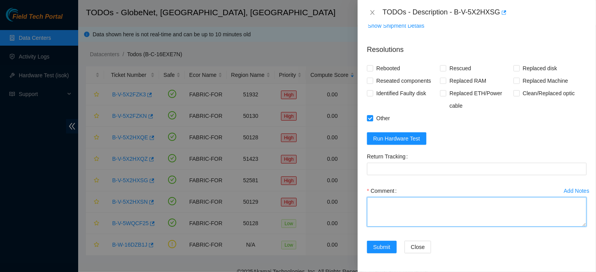
click at [384, 227] on textarea "Comment" at bounding box center [477, 212] width 220 height 30
paste textarea "THIS MACHINE WAS OFF FOR A PERIOD DUE TO MAINTENANCE IN THE DATA CENTER. AS SOO…"
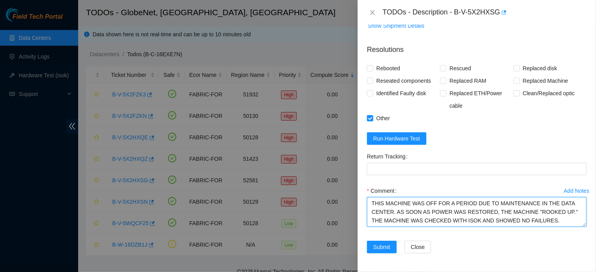
type textarea "THIS MACHINE WAS OFF FOR A PERIOD DUE TO MAINTENANCE IN THE DATA CENTER. AS SOO…"
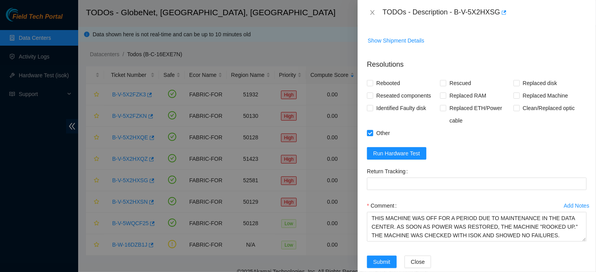
scroll to position [378, 0]
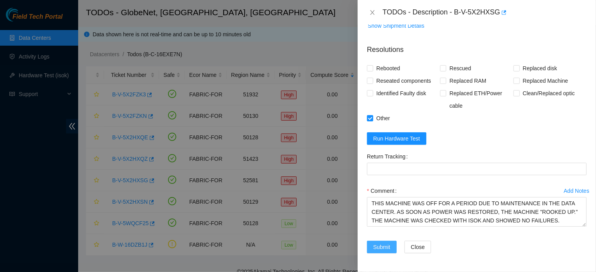
click at [390, 252] on span "Submit" at bounding box center [381, 247] width 17 height 9
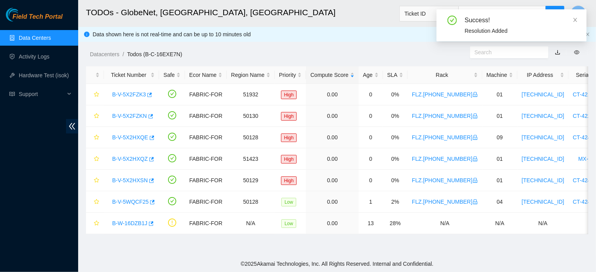
scroll to position [194, 0]
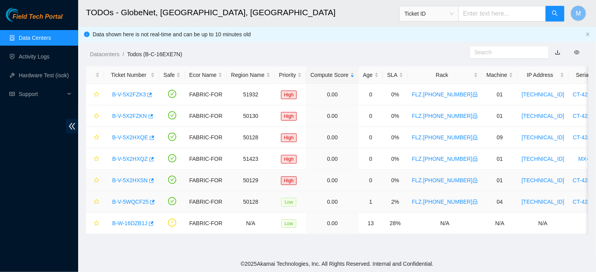
click at [135, 202] on link "B-V-5WQCF25" at bounding box center [130, 202] width 36 height 6
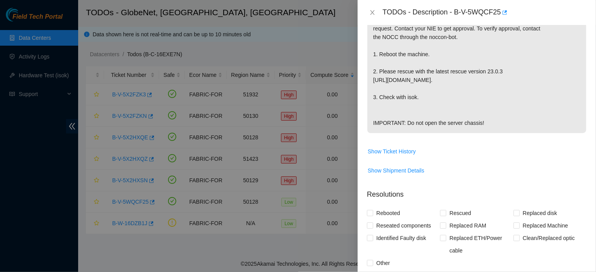
scroll to position [88, 0]
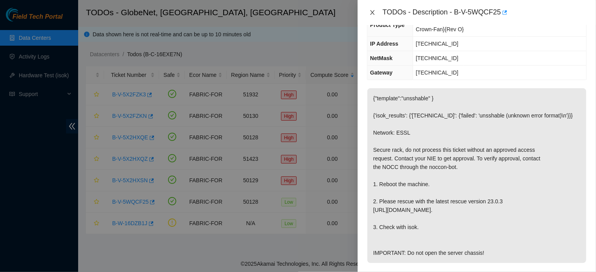
click at [372, 12] on icon "close" at bounding box center [372, 12] width 6 height 6
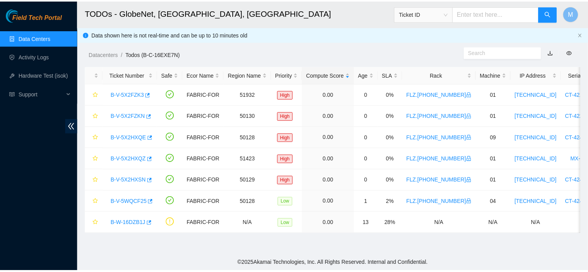
scroll to position [109, 0]
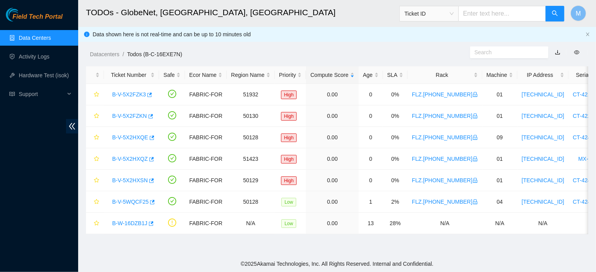
click at [46, 36] on link "Data Centers" at bounding box center [35, 38] width 32 height 6
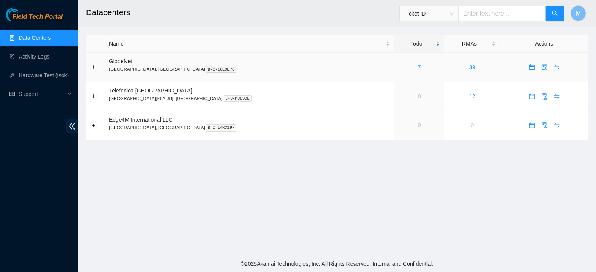
click at [418, 65] on link "7" at bounding box center [419, 67] width 3 height 6
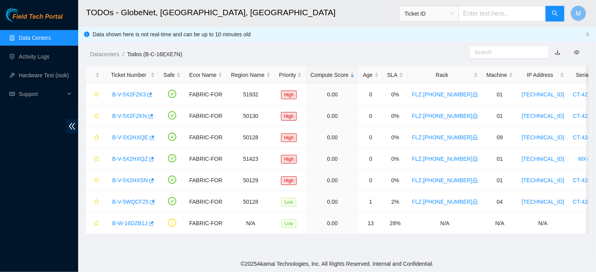
click at [34, 40] on link "Data Centers" at bounding box center [35, 38] width 32 height 6
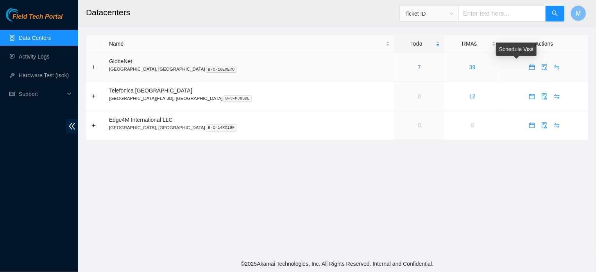
click at [529, 66] on icon "calendar" at bounding box center [531, 65] width 5 height 1
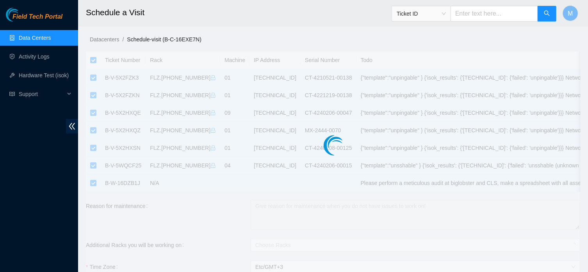
checkbox input "true"
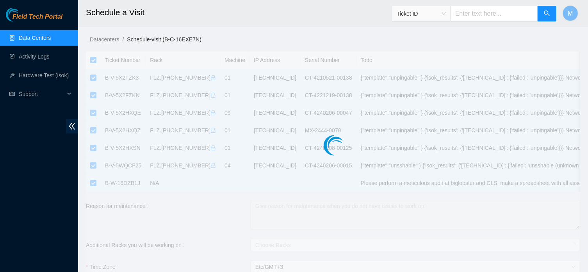
checkbox input "true"
type input "2025-09-30 17:20"
type input "2025-10-01 17:19"
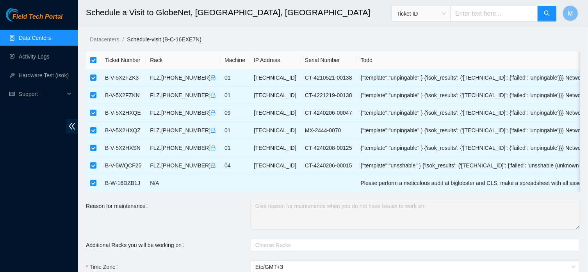
click at [92, 59] on input "checkbox" at bounding box center [93, 60] width 6 height 6
checkbox input "false"
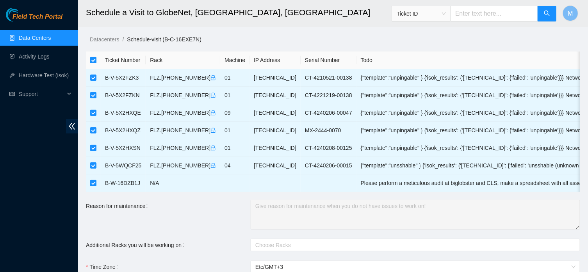
checkbox input "false"
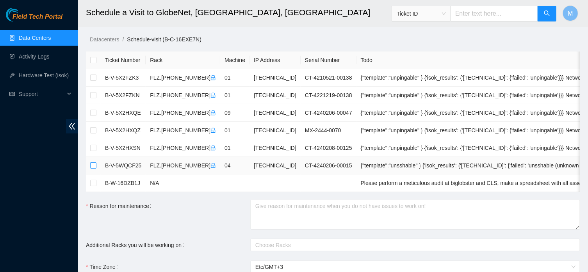
click at [93, 167] on input "checkbox" at bounding box center [93, 166] width 6 height 6
checkbox input "true"
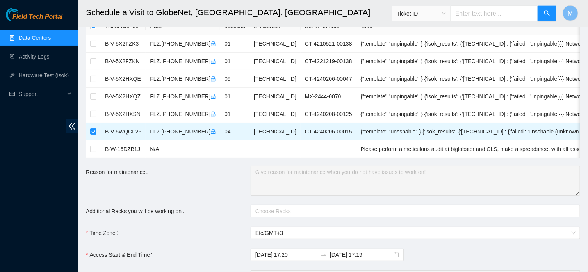
scroll to position [35, 0]
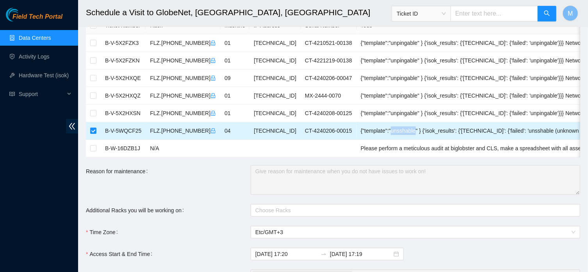
drag, startPoint x: 370, startPoint y: 132, endPoint x: 394, endPoint y: 134, distance: 24.4
click at [394, 134] on td "{"template":"unsshable" } {'isok_results': {'2.16.187.133': {'failed': 'unsshab…" at bounding box center [512, 131] width 310 height 18
copy td "unsshable"
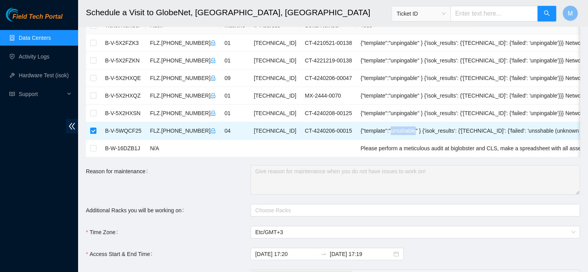
click at [30, 36] on link "Data Centers" at bounding box center [35, 38] width 32 height 6
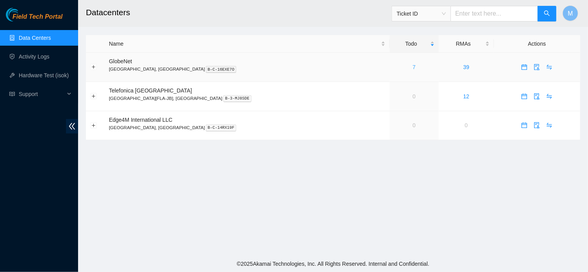
click at [413, 68] on link "7" at bounding box center [414, 67] width 3 height 6
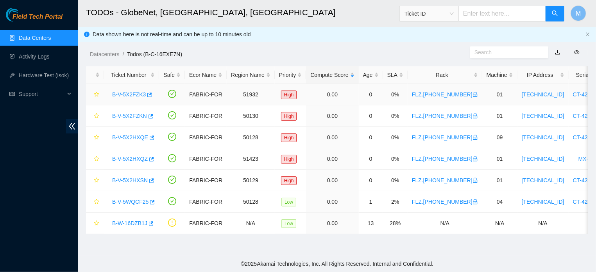
click at [134, 96] on link "B-V-5X2FZK3" at bounding box center [129, 94] width 34 height 6
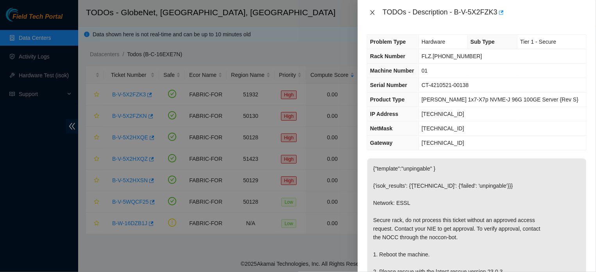
click at [373, 11] on icon "close" at bounding box center [372, 12] width 4 height 5
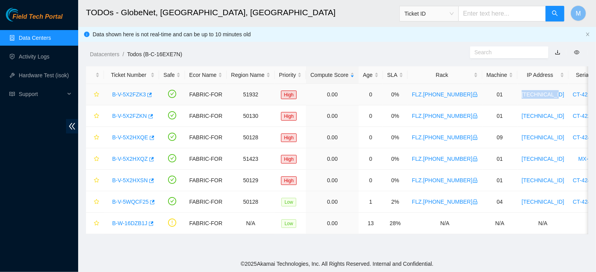
drag, startPoint x: 544, startPoint y: 94, endPoint x: 511, endPoint y: 97, distance: 33.4
click at [517, 97] on td "23.12.41.196" at bounding box center [542, 94] width 51 height 21
copy link "23.12.41.196"
click at [52, 77] on link "Hardware Test (isok)" at bounding box center [44, 75] width 50 height 6
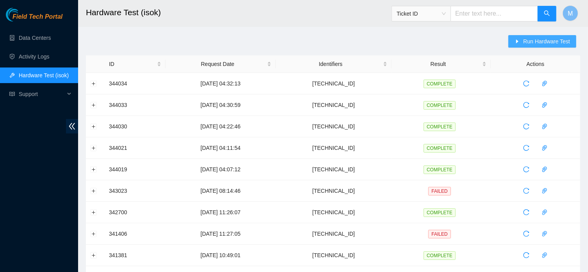
click at [521, 38] on button "Run Hardware Test" at bounding box center [543, 41] width 68 height 13
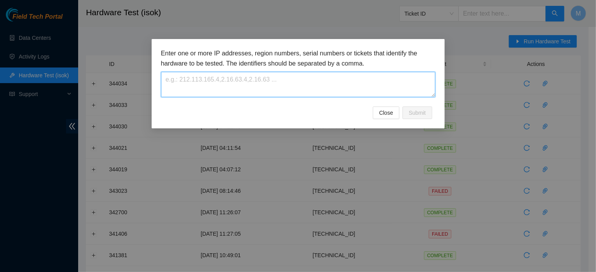
click at [330, 85] on textarea at bounding box center [298, 84] width 274 height 25
paste textarea "23.12.41.196"
type textarea "23.12.41.196"
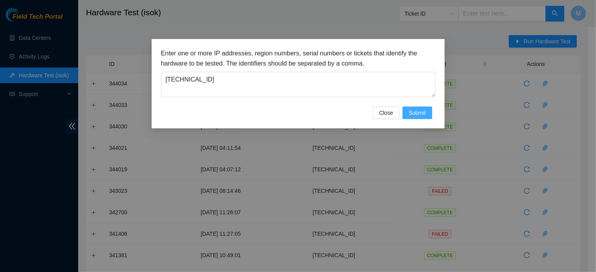
click at [414, 117] on span "Submit" at bounding box center [417, 113] width 17 height 9
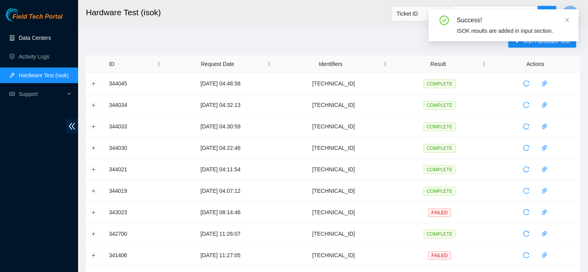
click at [39, 35] on link "Data Centers" at bounding box center [35, 38] width 32 height 6
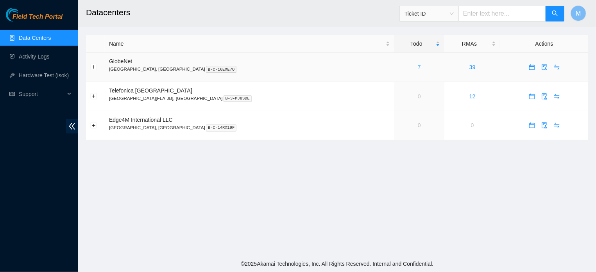
click at [418, 67] on link "7" at bounding box center [419, 67] width 3 height 6
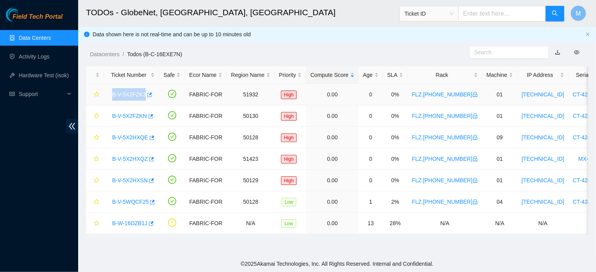
drag, startPoint x: 111, startPoint y: 93, endPoint x: 144, endPoint y: 98, distance: 33.7
click at [144, 98] on div "B-V-5X2FZK3" at bounding box center [131, 94] width 46 height 13
copy link "B-V-5X2FZK3"
click at [122, 97] on link "B-V-5X2FZK3" at bounding box center [129, 94] width 34 height 6
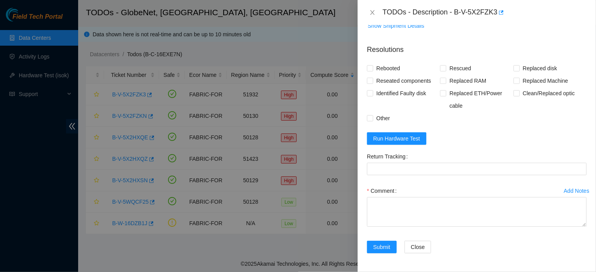
scroll to position [371, 0]
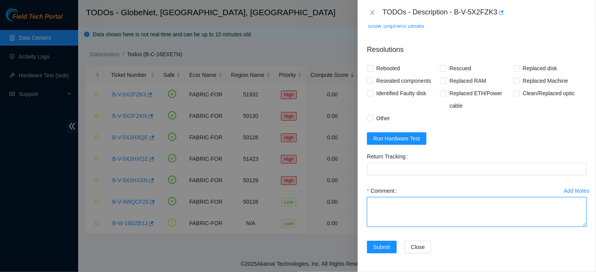
click at [485, 207] on textarea "Comment" at bounding box center [477, 212] width 220 height 30
paste textarea "THIS MACHINE WAS SHUT DOWN FOR A PERIOD FOR MAINTENANCE IN THE DATA CENTER. AS …"
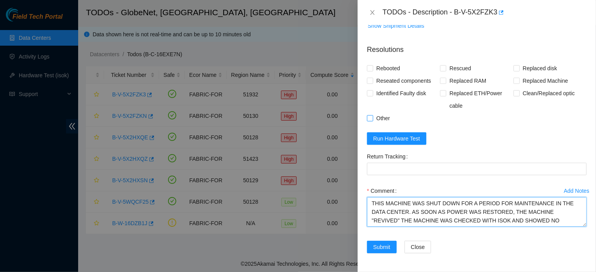
type textarea "THIS MACHINE WAS SHUT DOWN FOR A PERIOD FOR MAINTENANCE IN THE DATA CENTER. AS …"
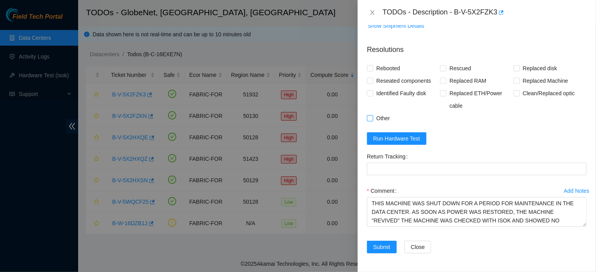
click at [370, 115] on input "Other" at bounding box center [369, 117] width 5 height 5
checkbox input "true"
click at [388, 247] on span "Submit" at bounding box center [381, 247] width 17 height 9
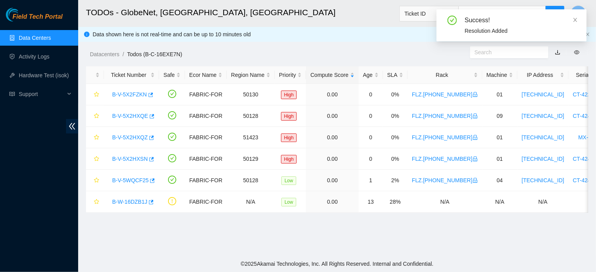
scroll to position [194, 0]
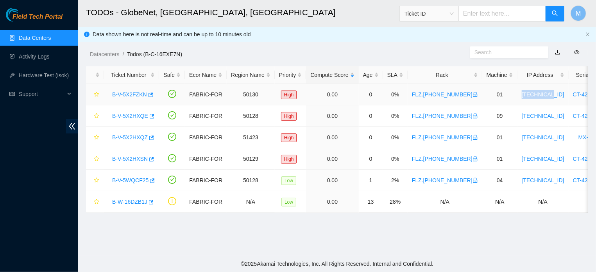
drag, startPoint x: 542, startPoint y: 96, endPoint x: 513, endPoint y: 97, distance: 28.9
click at [517, 97] on td "2.16.187.2" at bounding box center [542, 94] width 51 height 21
copy link "2.16.187.2"
click at [49, 73] on link "Hardware Test (isok)" at bounding box center [44, 75] width 50 height 6
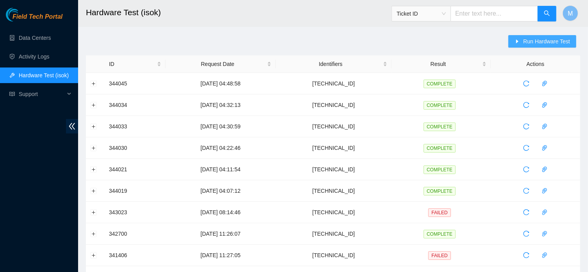
click at [541, 43] on span "Run Hardware Test" at bounding box center [547, 41] width 47 height 9
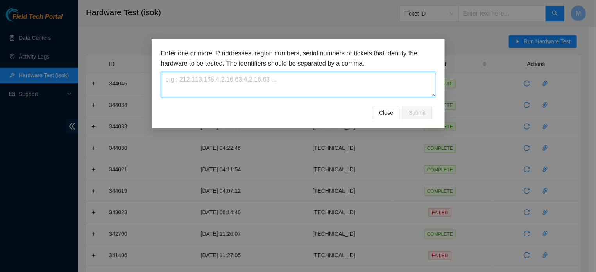
click at [307, 79] on textarea at bounding box center [298, 84] width 274 height 25
paste textarea "2.16.187.2"
type textarea "2.16.187.2"
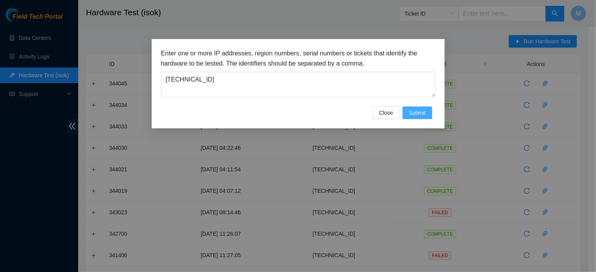
click at [418, 117] on span "Submit" at bounding box center [417, 113] width 17 height 9
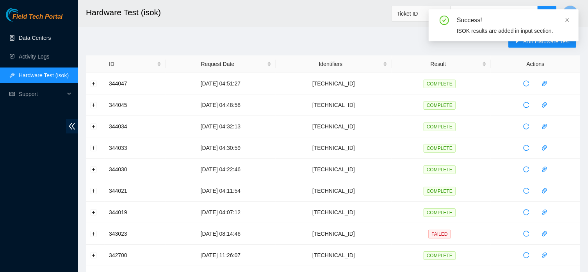
click at [39, 35] on link "Data Centers" at bounding box center [35, 38] width 32 height 6
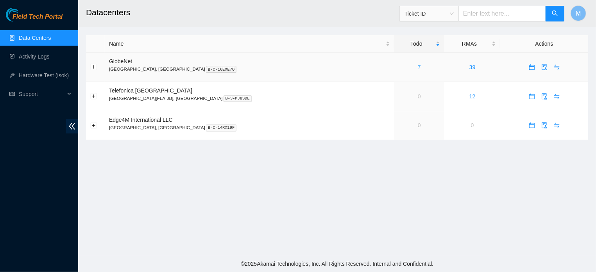
click at [418, 68] on link "7" at bounding box center [419, 67] width 3 height 6
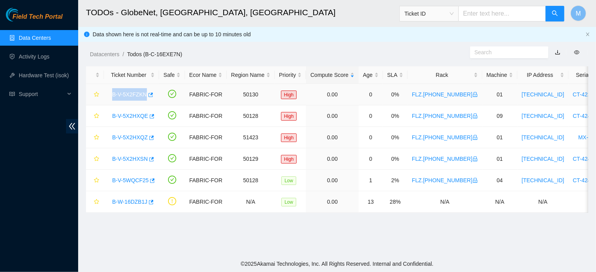
drag, startPoint x: 111, startPoint y: 95, endPoint x: 145, endPoint y: 101, distance: 35.3
click at [145, 101] on div "B-V-5X2FZKN" at bounding box center [131, 94] width 46 height 13
copy link "B-V-5X2FZKN"
click at [127, 93] on link "B-V-5X2FZKN" at bounding box center [129, 94] width 35 height 6
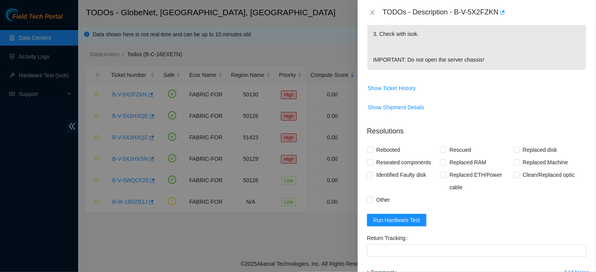
scroll to position [322, 0]
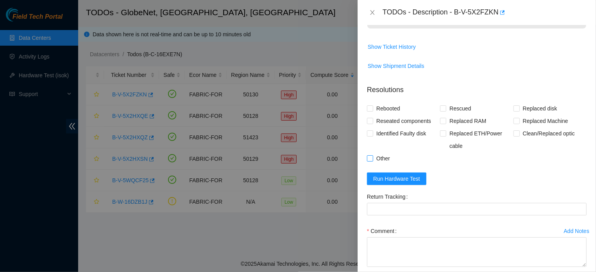
click at [368, 161] on input "Other" at bounding box center [369, 157] width 5 height 5
checkbox input "true"
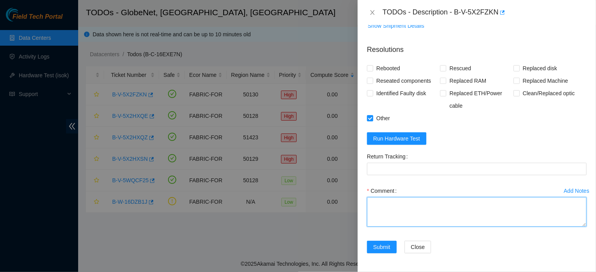
click at [513, 211] on textarea "Comment" at bounding box center [477, 212] width 220 height 30
paste textarea "THIS MACHINE WAS OFF FOR A PERIOD DUE TO MAINTENANCE IN THE DATA CENTER. AS SOO…"
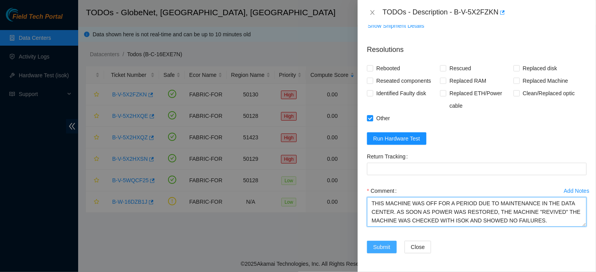
type textarea "THIS MACHINE WAS OFF FOR A PERIOD DUE TO MAINTENANCE IN THE DATA CENTER. AS SOO…"
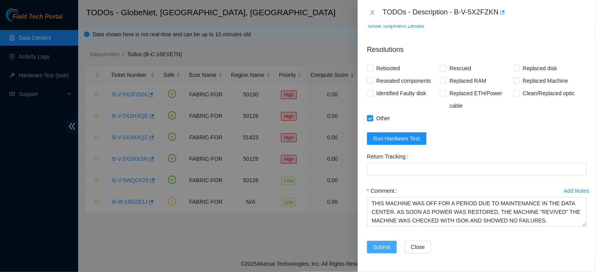
click at [378, 248] on span "Submit" at bounding box center [381, 247] width 17 height 9
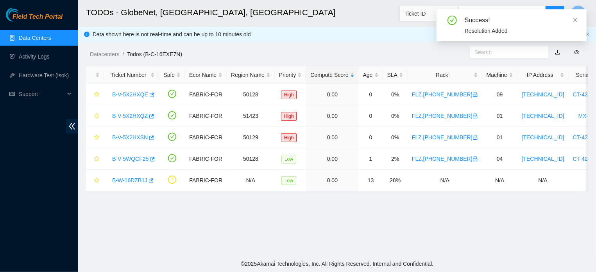
scroll to position [194, 0]
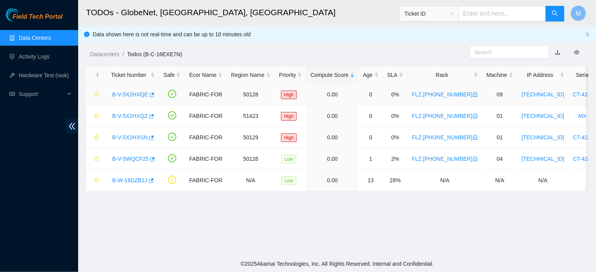
click at [128, 97] on link "B-V-5X2HXQE" at bounding box center [130, 94] width 36 height 6
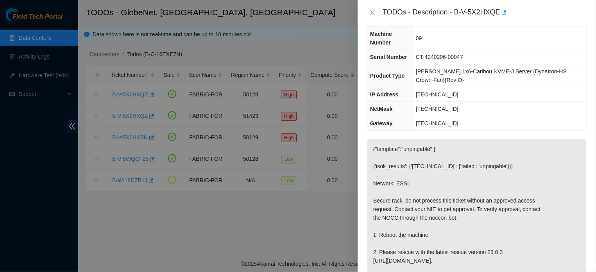
scroll to position [0, 0]
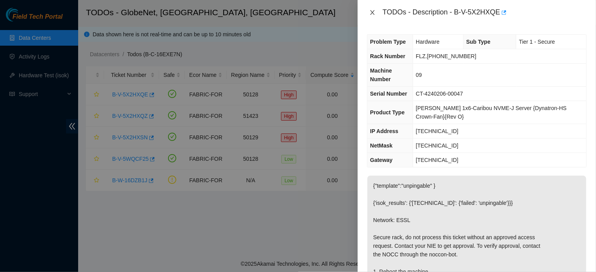
click at [371, 14] on icon "close" at bounding box center [372, 12] width 4 height 5
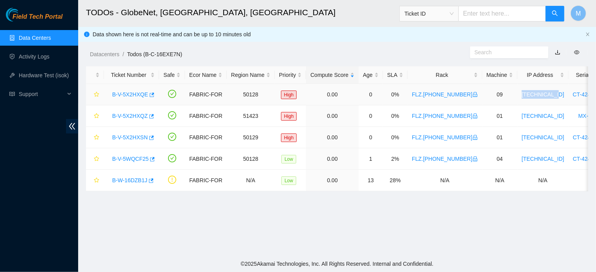
drag, startPoint x: 545, startPoint y: 95, endPoint x: 511, endPoint y: 99, distance: 34.6
click at [517, 99] on td "2.16.187.138" at bounding box center [542, 94] width 51 height 21
copy link "2.16.187.138"
click at [45, 79] on link "Hardware Test (isok)" at bounding box center [44, 75] width 50 height 6
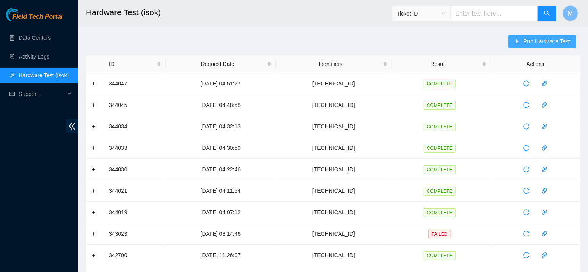
click at [563, 46] on button "Run Hardware Test" at bounding box center [543, 41] width 68 height 13
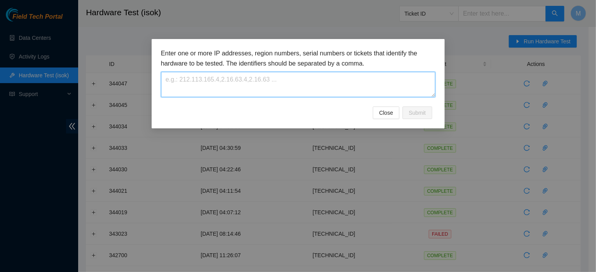
click at [344, 79] on textarea at bounding box center [298, 84] width 274 height 25
paste textarea "2.16.187.138"
type textarea "2.16.187.138"
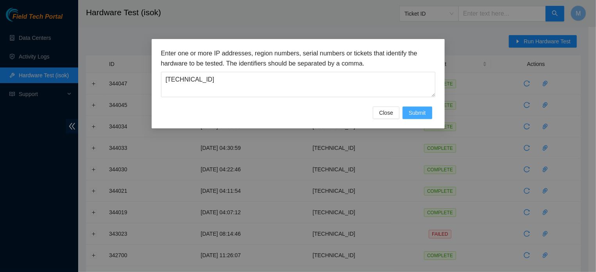
click at [420, 117] on span "Submit" at bounding box center [417, 113] width 17 height 9
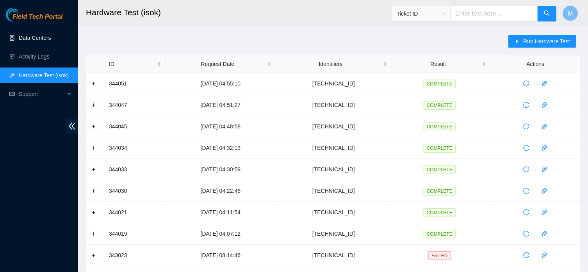
click at [38, 41] on link "Data Centers" at bounding box center [35, 38] width 32 height 6
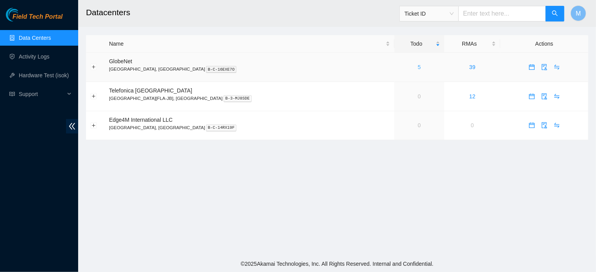
click at [418, 66] on link "5" at bounding box center [419, 67] width 3 height 6
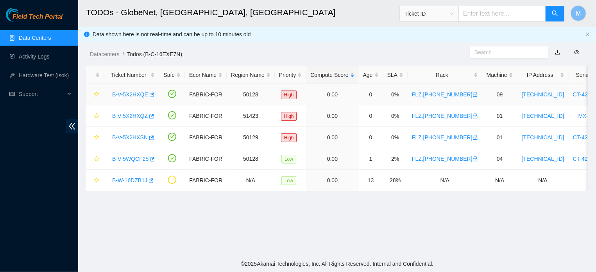
click at [134, 93] on link "B-V-5X2HXQE" at bounding box center [130, 94] width 36 height 6
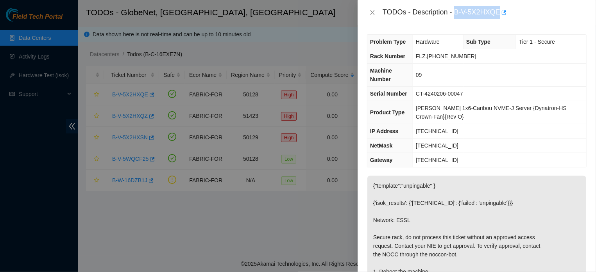
drag, startPoint x: 453, startPoint y: 12, endPoint x: 494, endPoint y: 16, distance: 41.6
click at [494, 16] on div "TODOs - Description - B-V-5X2HXQE" at bounding box center [484, 12] width 204 height 13
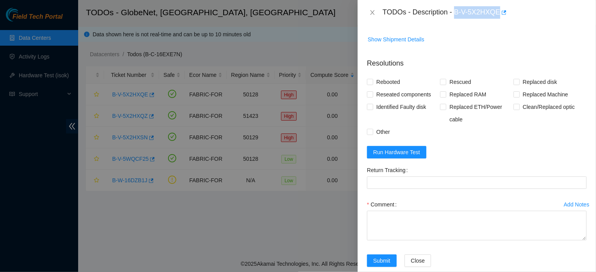
scroll to position [388, 0]
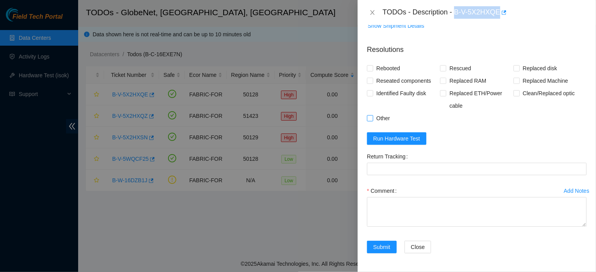
click at [368, 115] on input "Other" at bounding box center [369, 117] width 5 height 5
checkbox input "true"
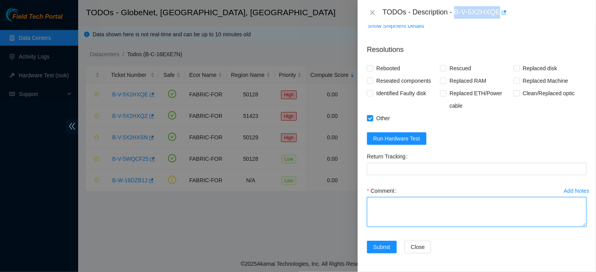
click at [391, 206] on textarea "Comment" at bounding box center [477, 212] width 220 height 30
paste textarea "THIS MACHINE WAS OFF FOR A PERIOD DUE TO MAINTENANCE IN THE DATA CENTER. AS SOO…"
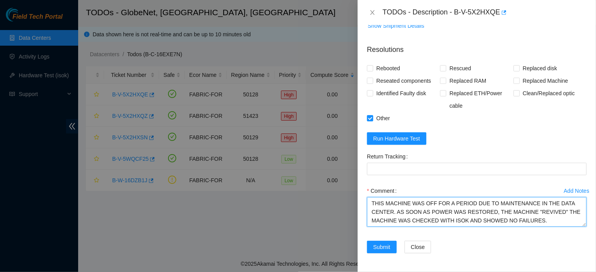
type textarea "THIS MACHINE WAS OFF FOR A PERIOD DUE TO MAINTENANCE IN THE DATA CENTER. AS SOO…"
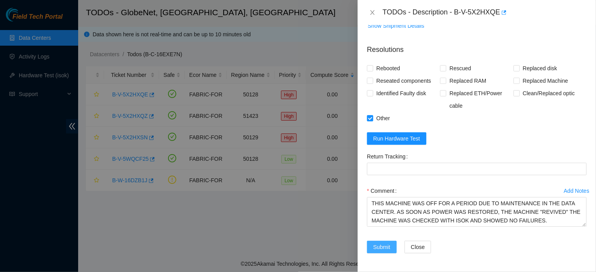
click at [377, 246] on span "Submit" at bounding box center [381, 247] width 17 height 9
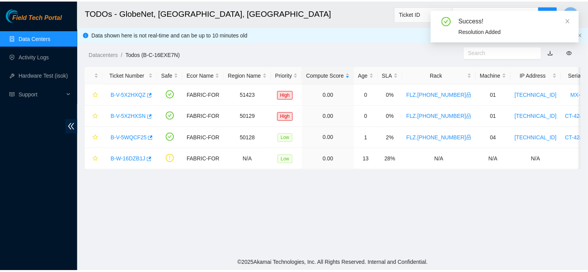
scroll to position [194, 0]
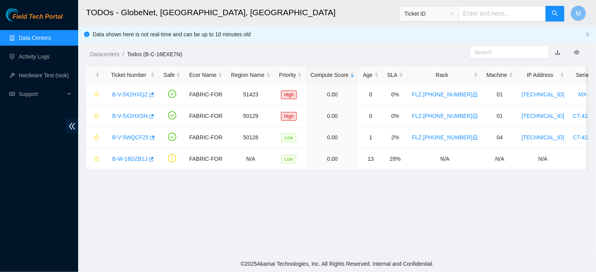
click at [44, 37] on link "Data Centers" at bounding box center [35, 38] width 32 height 6
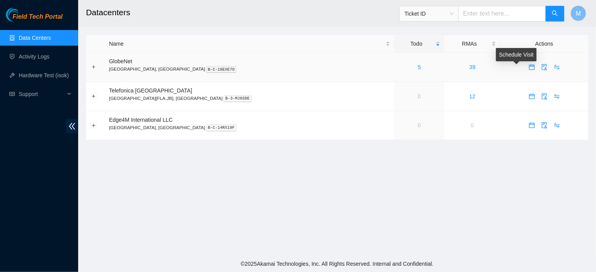
click at [529, 68] on icon "calendar" at bounding box center [532, 67] width 6 height 6
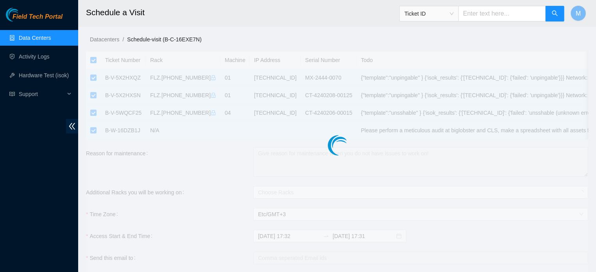
checkbox input "true"
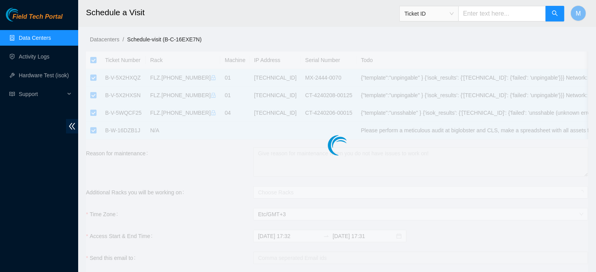
type input "2025-09-30 17:32"
type input "2025-10-01 17:31"
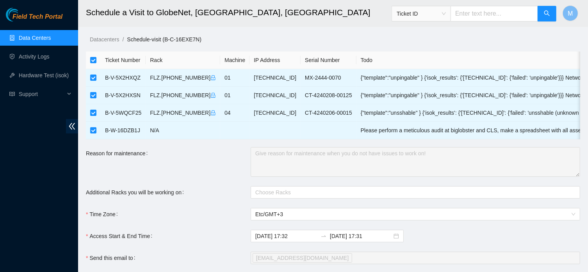
click at [94, 59] on input "checkbox" at bounding box center [93, 60] width 6 height 6
checkbox input "false"
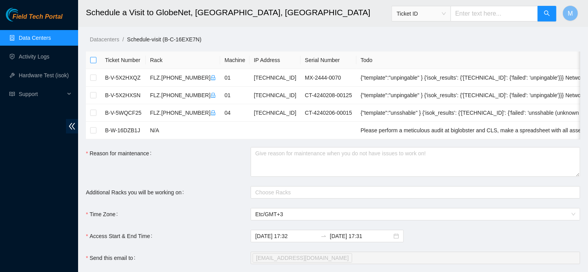
checkbox input "false"
click at [93, 113] on input "checkbox" at bounding box center [93, 113] width 6 height 6
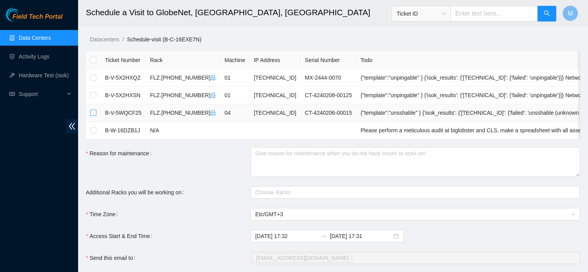
checkbox input "true"
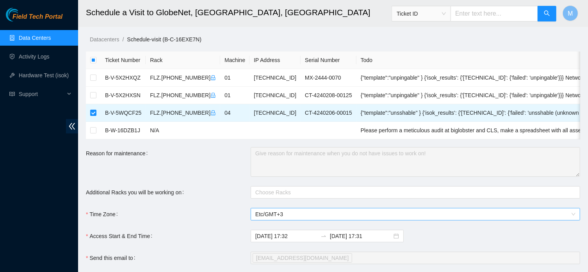
click at [270, 220] on span "Etc/GMT+3" at bounding box center [416, 215] width 320 height 12
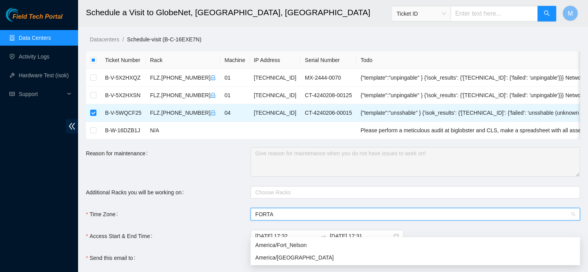
type input "FORTAL"
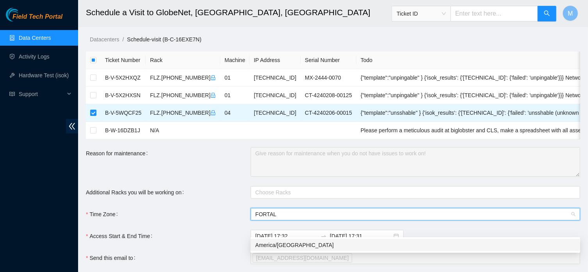
click at [284, 246] on div "America/Fortaleza" at bounding box center [416, 245] width 320 height 9
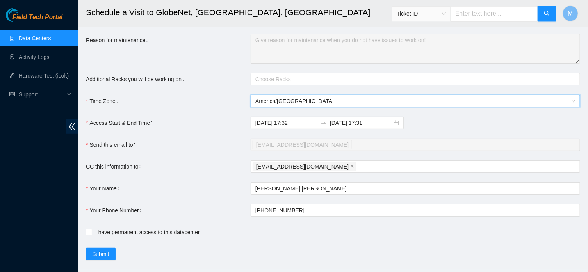
scroll to position [143, 0]
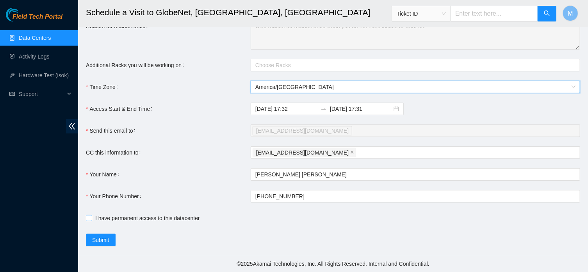
click at [132, 214] on span "I have permanent access to this datacenter" at bounding box center [147, 218] width 111 height 9
click at [91, 215] on input "I have permanent access to this datacenter" at bounding box center [88, 217] width 5 height 5
checkbox input "true"
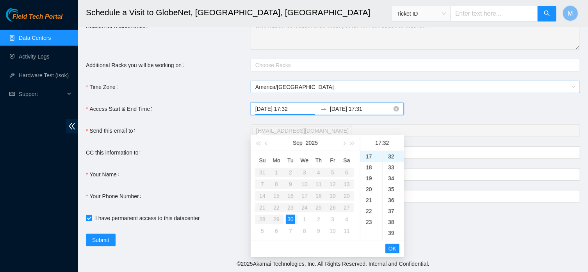
scroll to position [350, 0]
click at [296, 110] on input "2025-09-30 17:32" at bounding box center [287, 109] width 62 height 9
type input "2025-09-30 17:35"
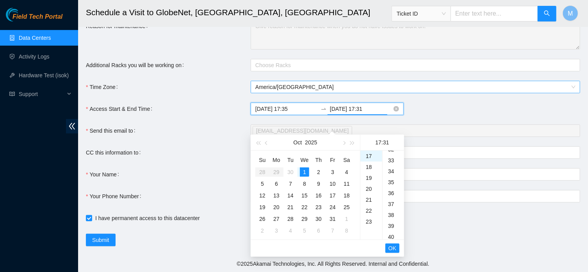
scroll to position [339, 0]
click at [344, 109] on input "2025-10-01 17:31" at bounding box center [361, 109] width 62 height 9
click at [361, 108] on input "2025-09-30 17:31" at bounding box center [361, 109] width 62 height 9
click at [374, 109] on input "2025-09-30 19:31" at bounding box center [361, 109] width 62 height 9
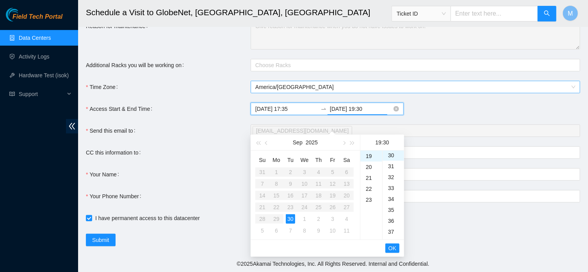
scroll to position [328, 0]
click at [391, 244] on span "OK" at bounding box center [393, 248] width 8 height 9
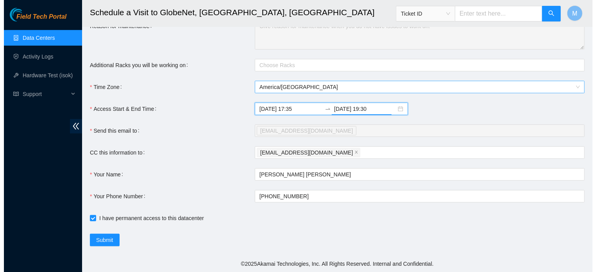
scroll to position [0, 0]
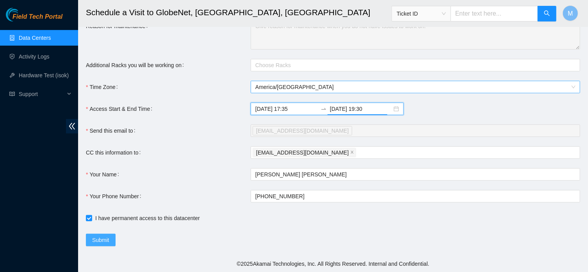
type input "2025-09-30 19:30"
click at [113, 238] on button "Submit" at bounding box center [101, 240] width 30 height 13
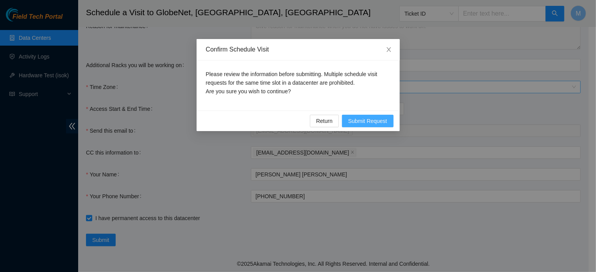
click at [374, 119] on span "Submit Request" at bounding box center [367, 121] width 39 height 9
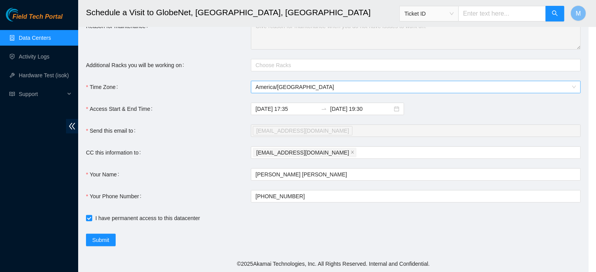
type input "2025-09-30 17:33"
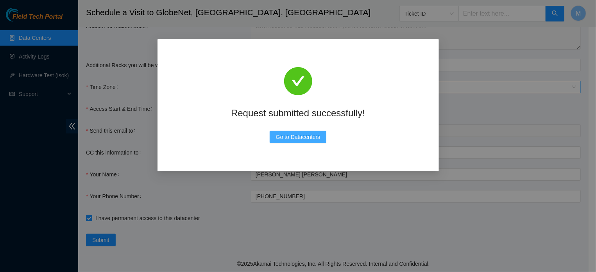
click at [320, 135] on span "Go to Datacenters" at bounding box center [298, 137] width 45 height 9
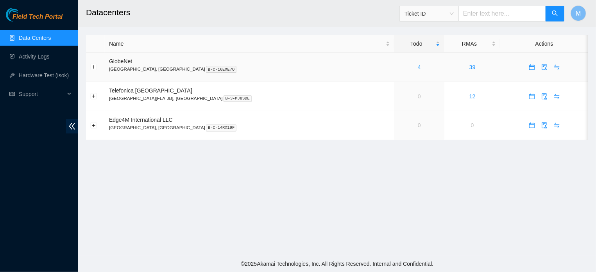
click at [418, 64] on link "4" at bounding box center [419, 67] width 3 height 6
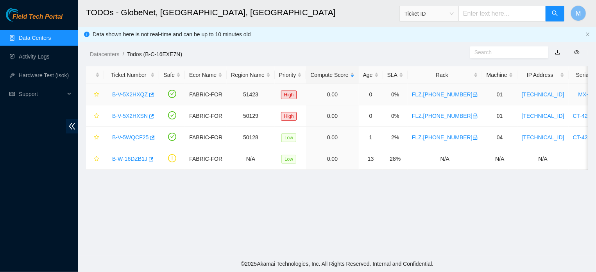
click at [139, 91] on link "B-V-5X2HXQZ" at bounding box center [130, 94] width 36 height 6
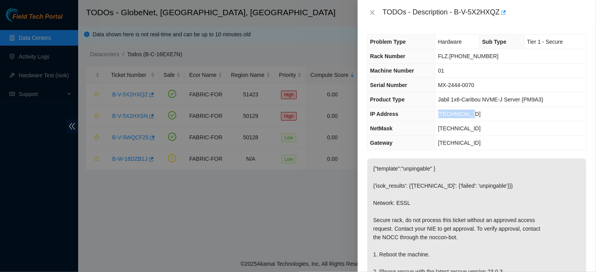
drag, startPoint x: 471, startPoint y: 114, endPoint x: 435, endPoint y: 116, distance: 36.0
click at [435, 116] on td "[TECHNICAL_ID]" at bounding box center [510, 114] width 151 height 14
copy span "[TECHNICAL_ID]"
click at [372, 12] on icon "close" at bounding box center [372, 12] width 4 height 5
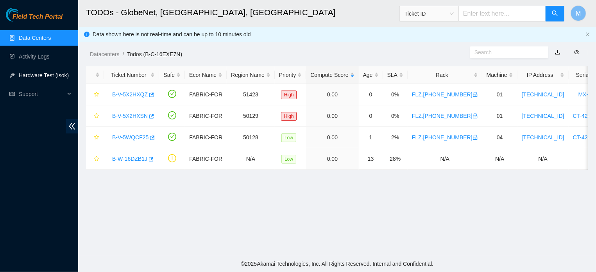
click at [56, 75] on link "Hardware Test (isok)" at bounding box center [44, 75] width 50 height 6
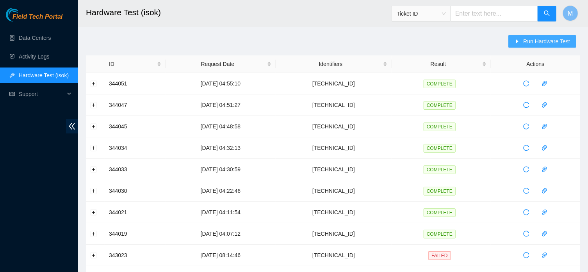
click at [520, 43] on button "Run Hardware Test" at bounding box center [543, 41] width 68 height 13
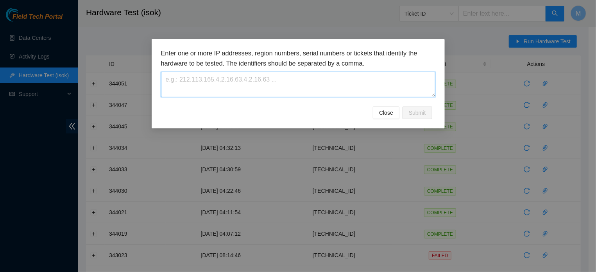
click at [317, 89] on textarea at bounding box center [298, 84] width 274 height 25
paste textarea "[TECHNICAL_ID]"
type textarea "[TECHNICAL_ID]"
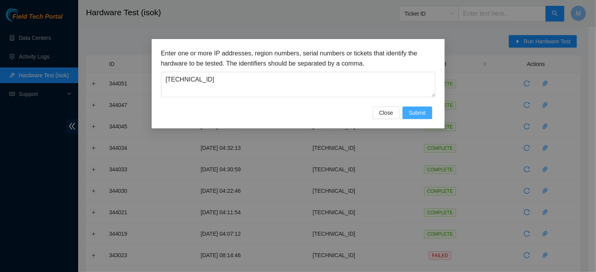
click at [409, 117] on span "Submit" at bounding box center [417, 113] width 17 height 9
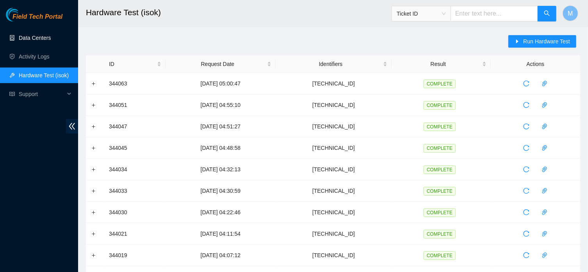
click at [40, 36] on link "Data Centers" at bounding box center [35, 38] width 32 height 6
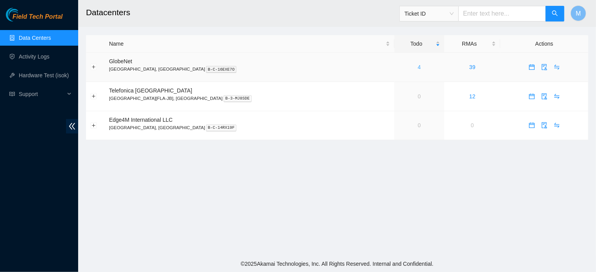
click at [418, 66] on link "4" at bounding box center [419, 67] width 3 height 6
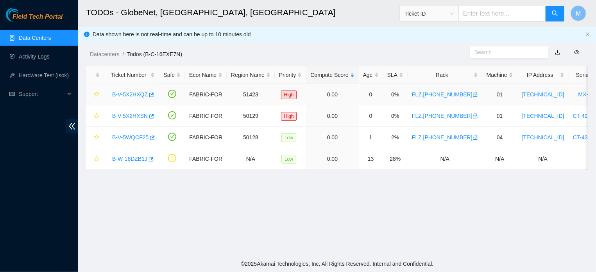
click at [130, 92] on link "B-V-5X2HXQZ" at bounding box center [130, 94] width 36 height 6
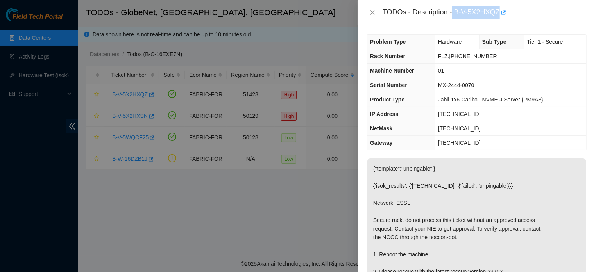
drag, startPoint x: 456, startPoint y: 13, endPoint x: 494, endPoint y: 16, distance: 38.4
click at [494, 16] on div "TODOs - Description - B-V-5X2HXQZ" at bounding box center [484, 12] width 204 height 13
copy div "B-V-5X2HXQZ"
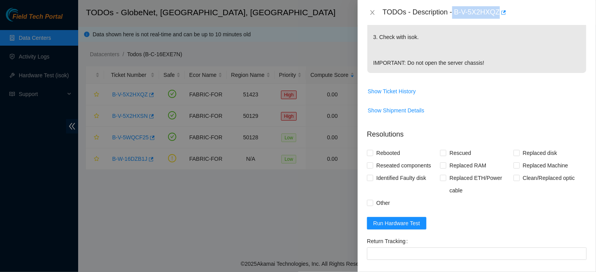
scroll to position [371, 0]
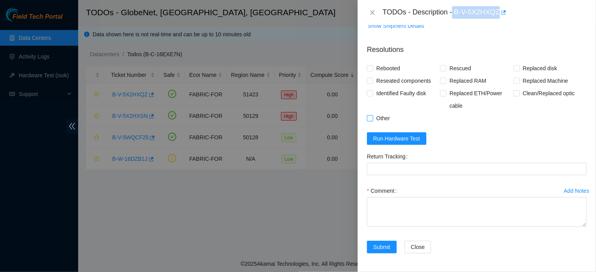
click at [371, 115] on input "Other" at bounding box center [369, 117] width 5 height 5
checkbox input "true"
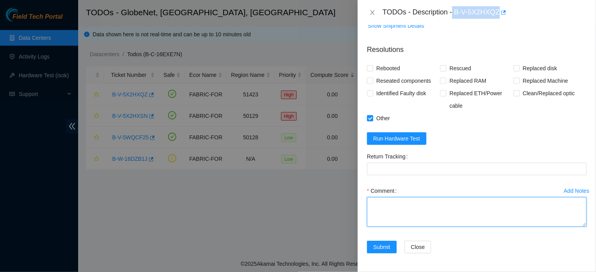
click at [388, 202] on textarea "Comment" at bounding box center [477, 212] width 220 height 30
paste textarea "THIS MACHINE WAS OFF FOR A PERIOD DUE TO MAINTENANCE IN THE DATA CENTER. AS SOO…"
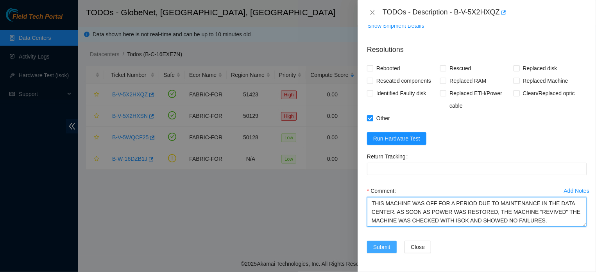
type textarea "THIS MACHINE WAS OFF FOR A PERIOD DUE TO MAINTENANCE IN THE DATA CENTER. AS SOO…"
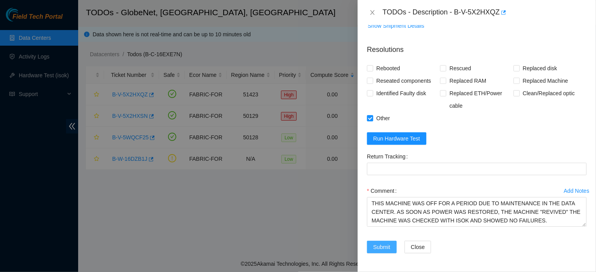
click at [383, 249] on span "Submit" at bounding box center [381, 247] width 17 height 9
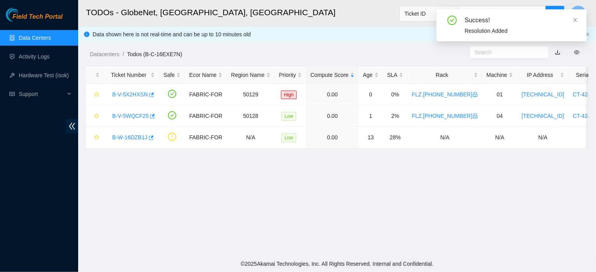
scroll to position [194, 0]
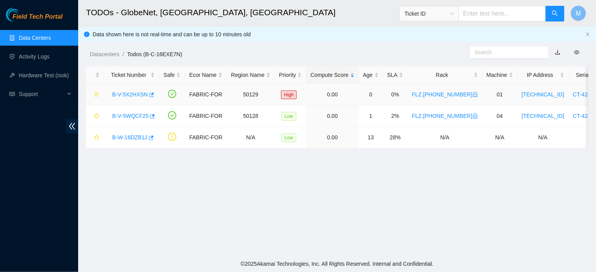
click at [139, 93] on link "B-V-5X2HXSN" at bounding box center [130, 94] width 36 height 6
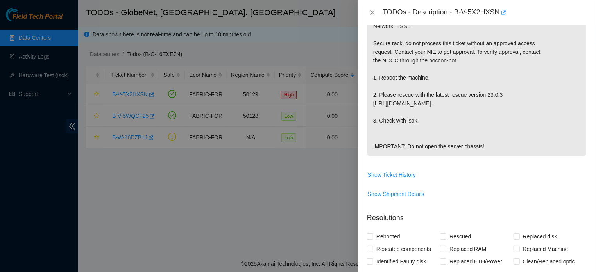
scroll to position [0, 0]
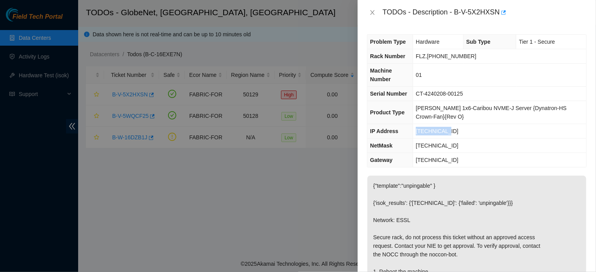
drag, startPoint x: 448, startPoint y: 132, endPoint x: 419, endPoint y: 134, distance: 29.0
click at [419, 134] on td "[TECHNICAL_ID]" at bounding box center [499, 131] width 173 height 14
copy span "[TECHNICAL_ID]"
click at [370, 11] on icon "close" at bounding box center [372, 12] width 4 height 5
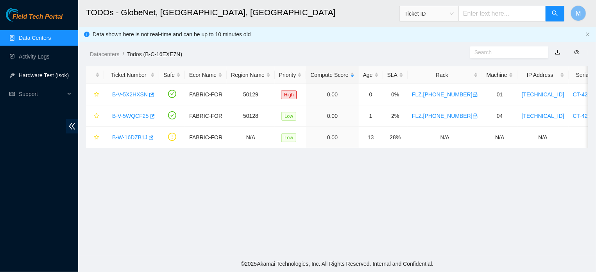
click at [59, 75] on link "Hardware Test (isok)" at bounding box center [44, 75] width 50 height 6
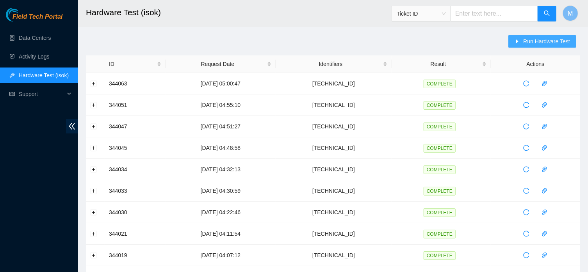
click at [515, 44] on icon "caret-right" at bounding box center [517, 41] width 5 height 5
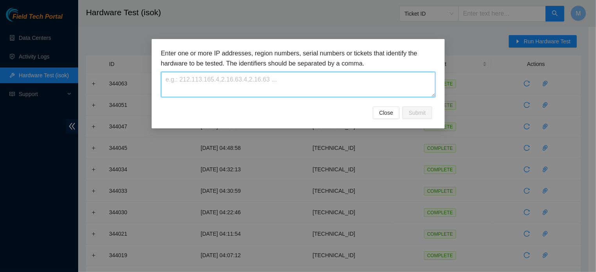
click at [305, 82] on textarea at bounding box center [298, 84] width 274 height 25
paste textarea "[TECHNICAL_ID]"
type textarea "[TECHNICAL_ID]"
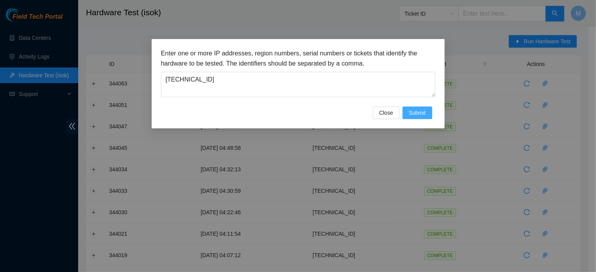
click at [408, 118] on button "Submit" at bounding box center [417, 113] width 30 height 13
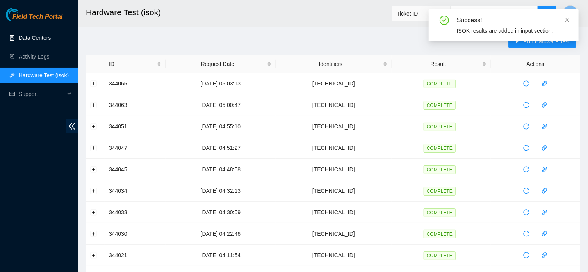
click at [50, 35] on link "Data Centers" at bounding box center [35, 38] width 32 height 6
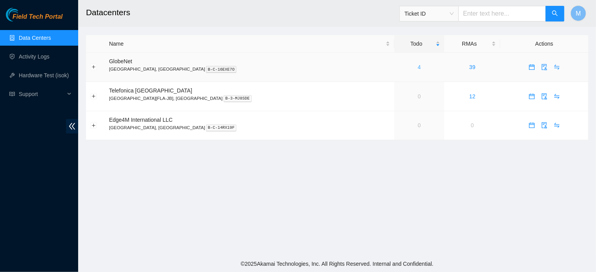
click at [418, 66] on link "4" at bounding box center [419, 67] width 3 height 6
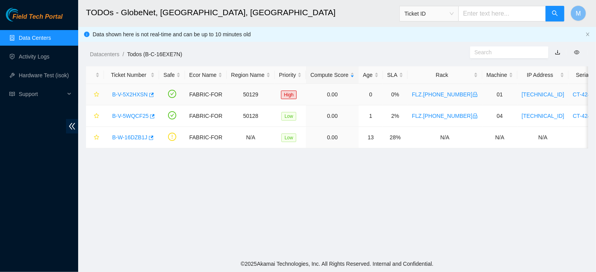
click at [129, 94] on link "B-V-5X2HXSN" at bounding box center [130, 94] width 36 height 6
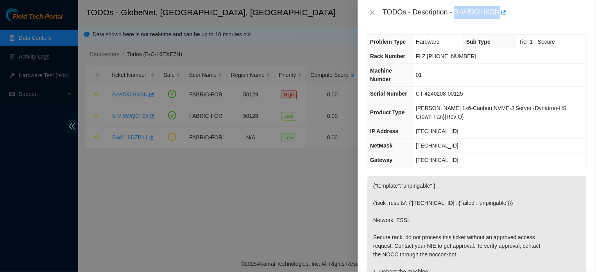
drag, startPoint x: 451, startPoint y: 11, endPoint x: 494, endPoint y: 16, distance: 42.9
click at [494, 16] on div "TODOs - Description - B-V-5X2HXSN" at bounding box center [484, 12] width 204 height 13
copy div "B-V-5X2HXSN"
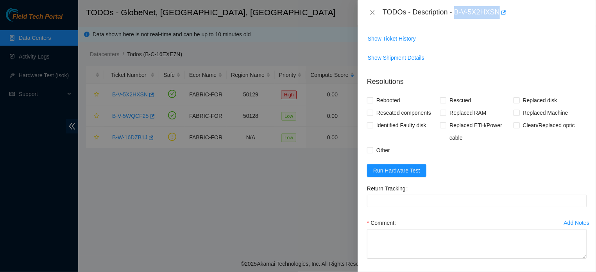
scroll to position [350, 0]
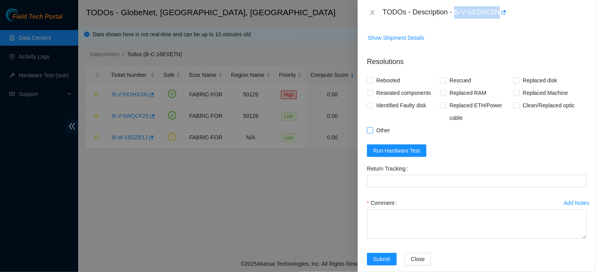
click at [371, 133] on input "Other" at bounding box center [369, 129] width 5 height 5
checkbox input "true"
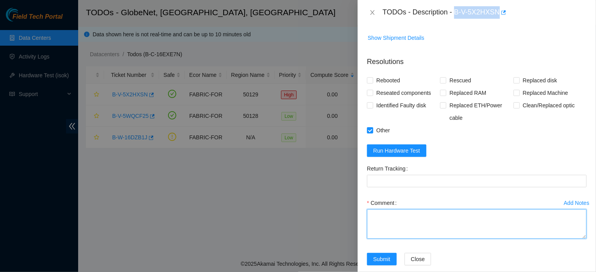
click at [390, 239] on textarea "Comment" at bounding box center [477, 224] width 220 height 30
paste textarea "THIS MACHINE WAS OFF FOR A PERIOD DUE TO MAINTENANCE IN THE DATA CENTER. AS SOO…"
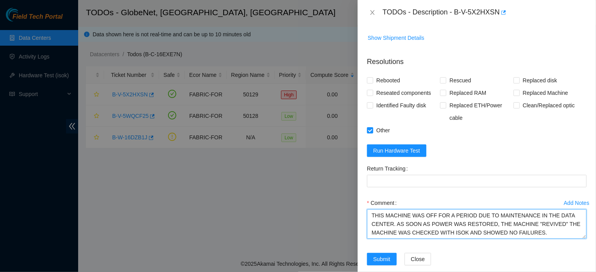
type textarea "THIS MACHINE WAS OFF FOR A PERIOD DUE TO MAINTENANCE IN THE DATA CENTER. AS SOO…"
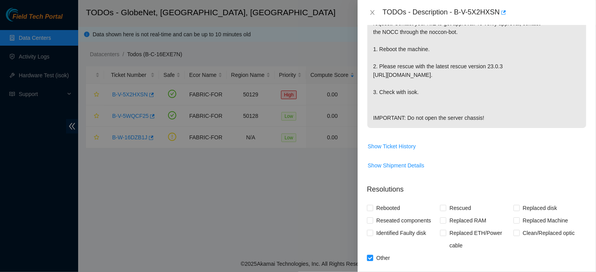
scroll to position [388, 0]
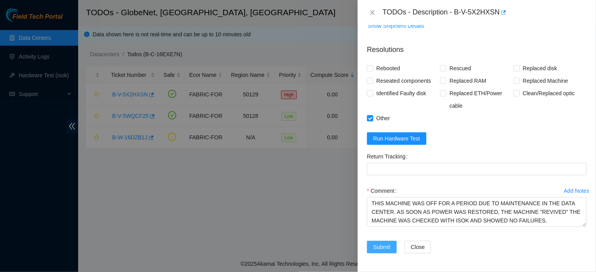
click at [377, 248] on span "Submit" at bounding box center [381, 247] width 17 height 9
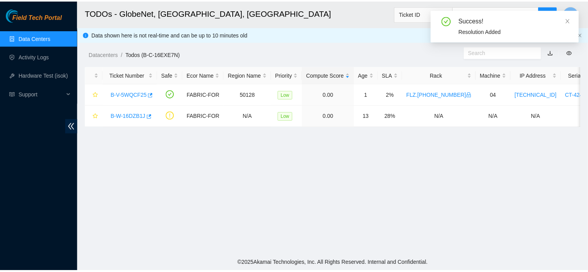
scroll to position [194, 0]
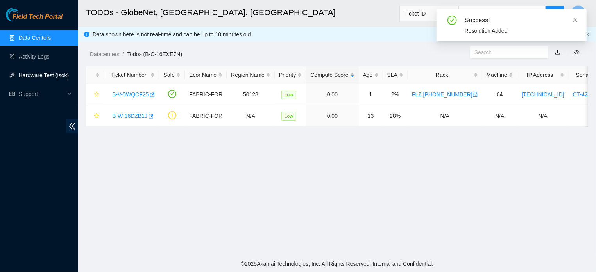
click at [52, 74] on link "Hardware Test (isok)" at bounding box center [44, 75] width 50 height 6
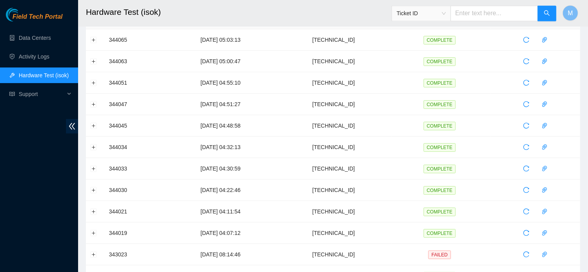
scroll to position [43, 0]
click at [45, 35] on link "Data Centers" at bounding box center [35, 38] width 32 height 6
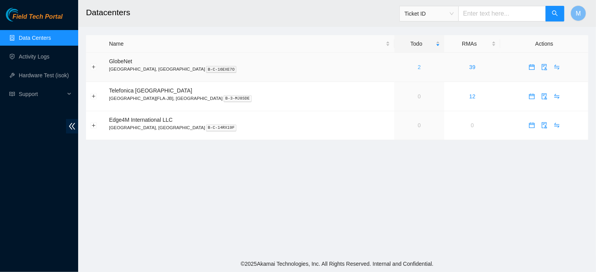
click at [418, 70] on link "2" at bounding box center [419, 67] width 3 height 6
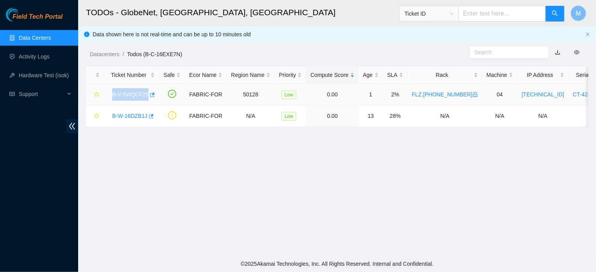
drag, startPoint x: 109, startPoint y: 95, endPoint x: 151, endPoint y: 102, distance: 42.0
click at [151, 102] on td "B-V-5WQCF25" at bounding box center [131, 94] width 55 height 21
copy link "B-V-5WQCF25"
click at [150, 191] on main "TODOs - GlobeNet, [GEOGRAPHIC_DATA], [GEOGRAPHIC_DATA] Ticket ID M Data shown h…" at bounding box center [337, 128] width 518 height 256
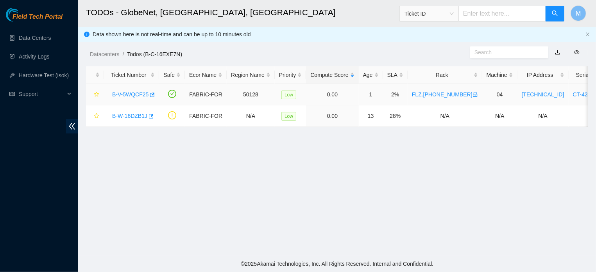
click at [127, 96] on link "B-V-5WQCF25" at bounding box center [130, 94] width 36 height 6
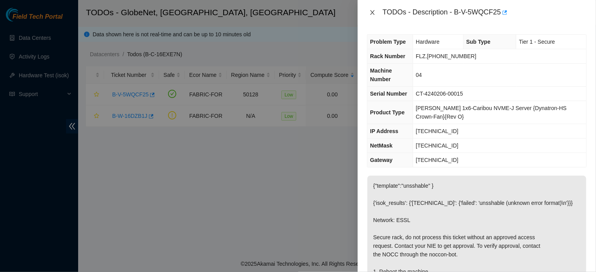
click at [371, 13] on icon "close" at bounding box center [372, 12] width 6 height 6
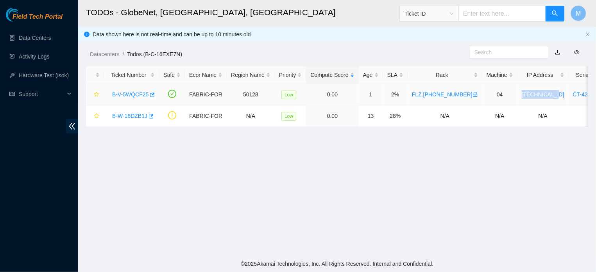
drag, startPoint x: 544, startPoint y: 95, endPoint x: 513, endPoint y: 100, distance: 31.7
click at [517, 100] on td "[TECHNICAL_ID]" at bounding box center [542, 94] width 51 height 21
copy link "[TECHNICAL_ID]"
click at [52, 77] on link "Hardware Test (isok)" at bounding box center [44, 75] width 50 height 6
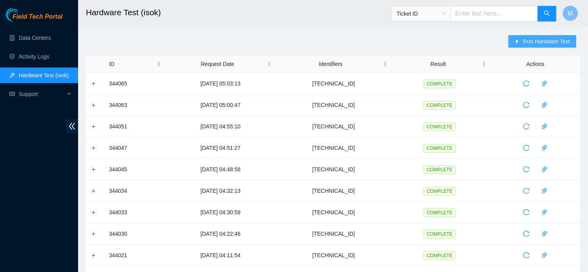
click at [524, 42] on span "Run Hardware Test" at bounding box center [547, 41] width 47 height 9
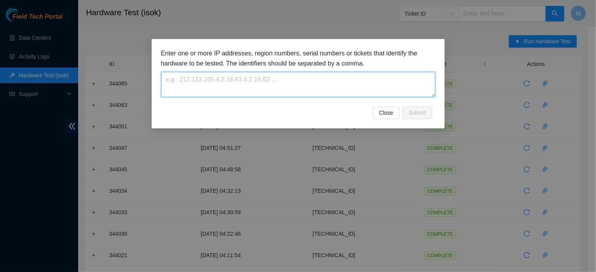
click at [320, 89] on textarea at bounding box center [298, 84] width 274 height 25
paste textarea "[TECHNICAL_ID]"
type textarea "[TECHNICAL_ID]"
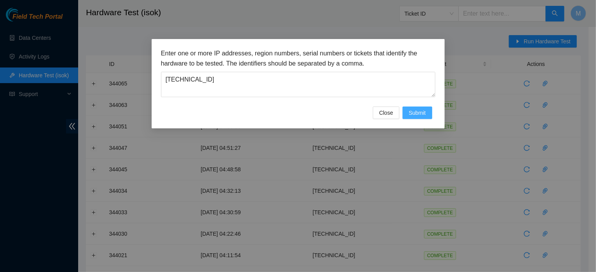
click at [412, 117] on span "Submit" at bounding box center [417, 113] width 17 height 9
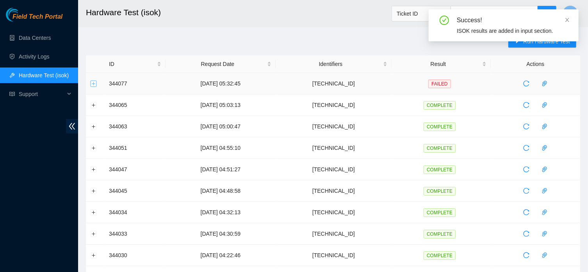
click at [96, 82] on button "Expand row" at bounding box center [94, 83] width 6 height 6
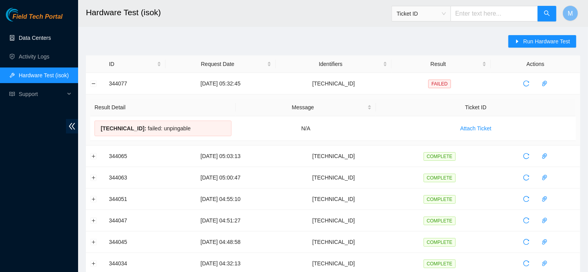
click at [39, 38] on link "Data Centers" at bounding box center [35, 38] width 32 height 6
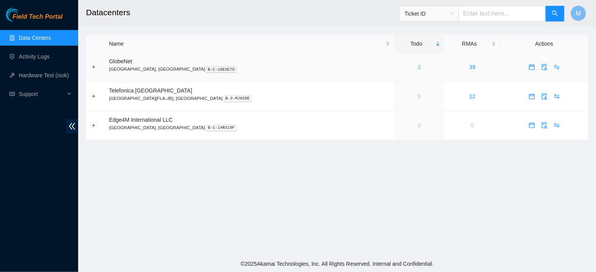
click at [418, 68] on link "2" at bounding box center [419, 67] width 3 height 6
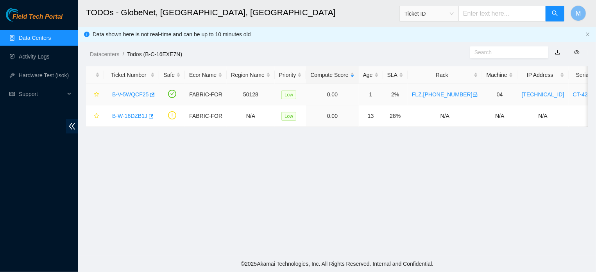
click at [121, 94] on link "B-V-5WQCF25" at bounding box center [130, 94] width 36 height 6
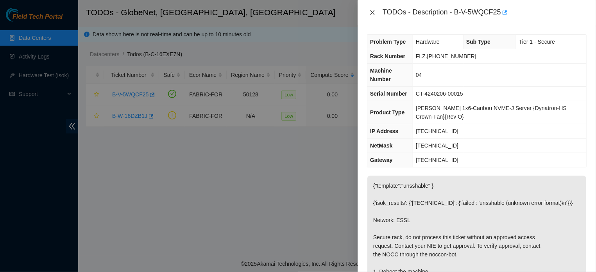
click at [374, 12] on icon "close" at bounding box center [372, 12] width 6 height 6
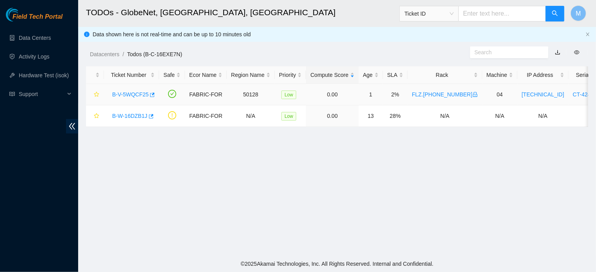
click at [129, 93] on link "B-V-5WQCF25" at bounding box center [130, 94] width 36 height 6
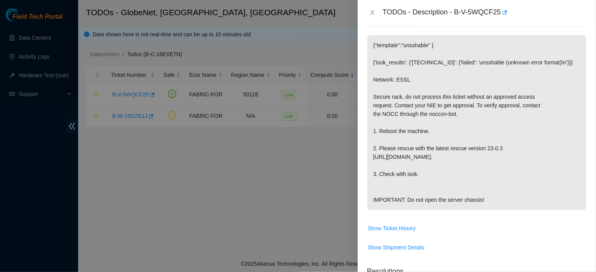
scroll to position [143, 0]
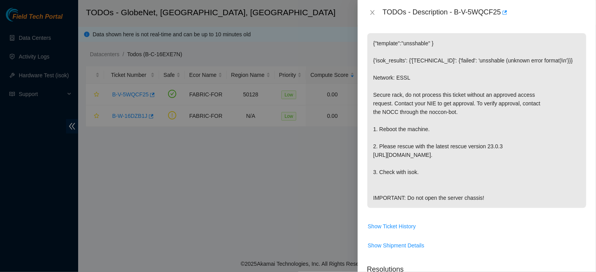
drag, startPoint x: 373, startPoint y: 43, endPoint x: 509, endPoint y: 203, distance: 209.3
click at [509, 203] on p "{"template":"unsshable" } {'isok_results': {'[TECHNICAL_ID]': {'failed': 'unssh…" at bounding box center [476, 120] width 219 height 175
click at [464, 179] on p "{"template":"unsshable" } {'isok_results': {'[TECHNICAL_ID]': {'failed': 'unssh…" at bounding box center [476, 120] width 219 height 175
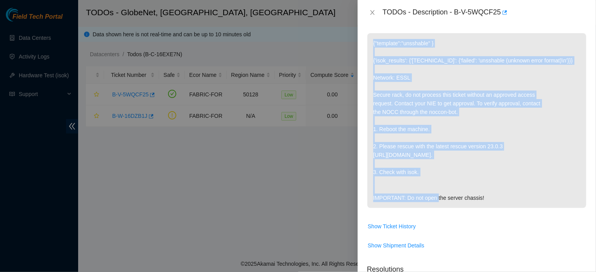
drag, startPoint x: 456, startPoint y: 179, endPoint x: 370, endPoint y: 45, distance: 159.1
click at [370, 45] on p "{"template":"unsshable" } {'isok_results': {'[TECHNICAL_ID]': {'failed': 'unssh…" at bounding box center [476, 120] width 219 height 175
copy p "{"template":"unsshable" } {'isok_results': {'[TECHNICAL_ID]': {'failed': 'unssh…"
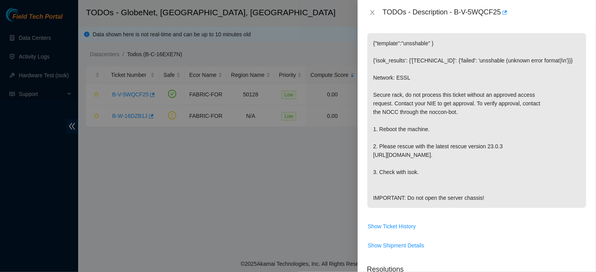
click at [461, 183] on p "{"template":"unsshable" } {'isok_results': {'[TECHNICAL_ID]': {'failed': 'unssh…" at bounding box center [476, 120] width 219 height 175
